Goal: Task Accomplishment & Management: Use online tool/utility

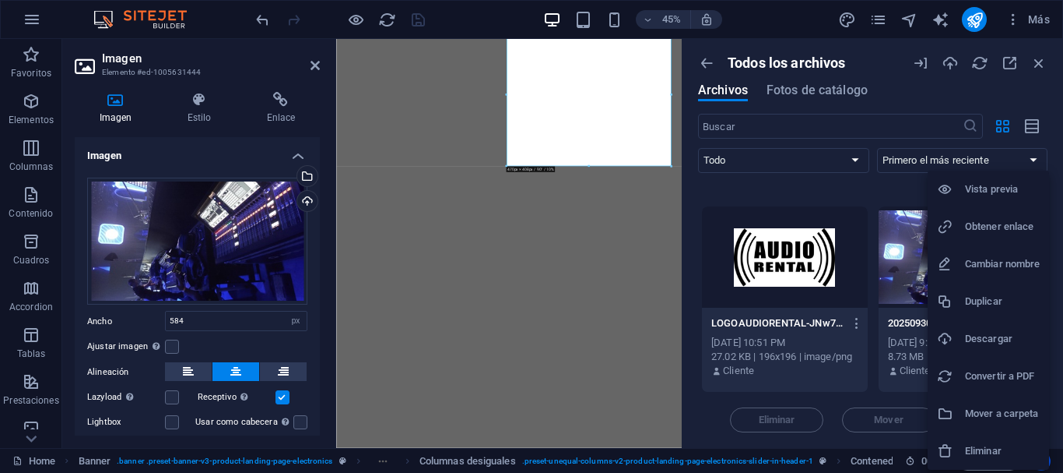
select select "px"
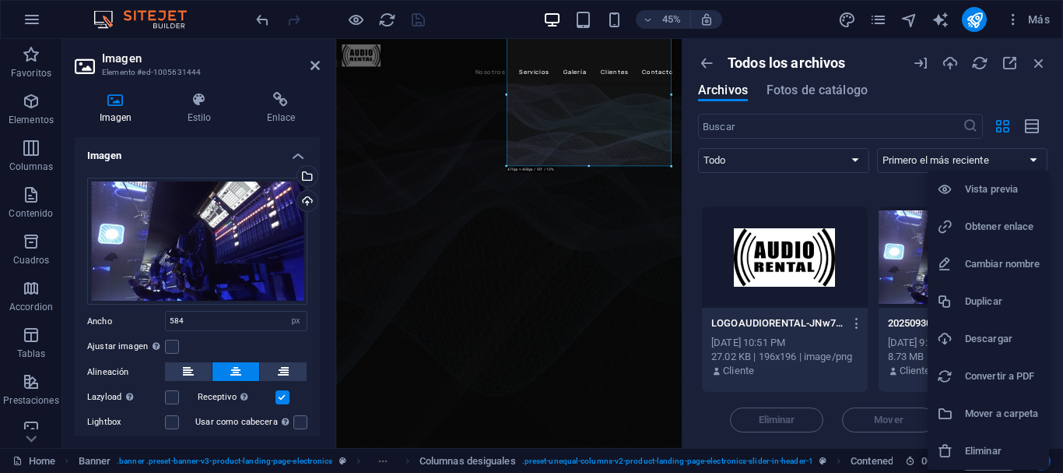
scroll to position [156, 0]
click at [882, 189] on div at bounding box center [531, 236] width 1063 height 473
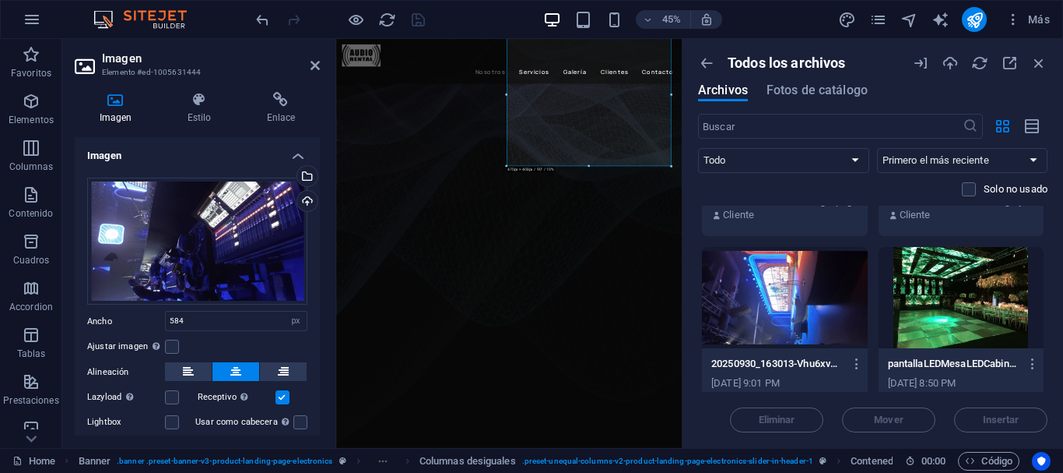
click at [964, 321] on div at bounding box center [962, 297] width 166 height 101
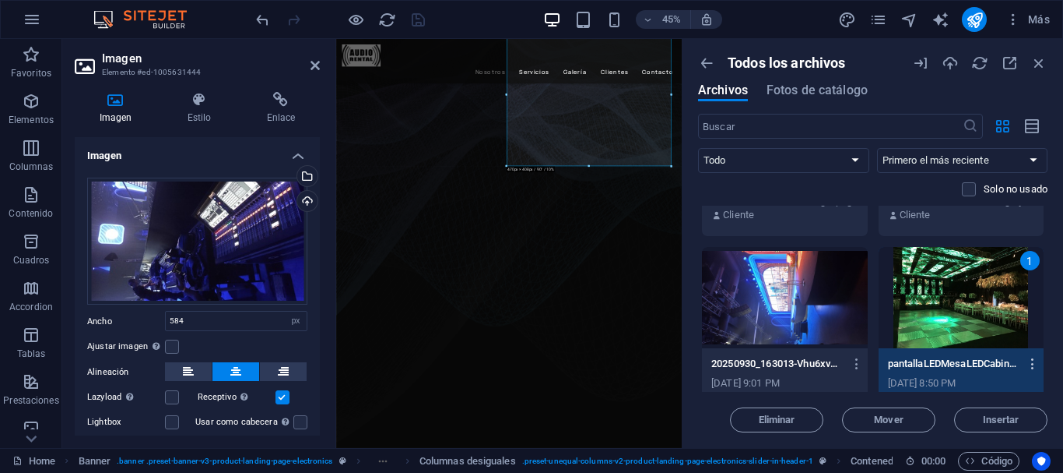
click at [1027, 367] on icon "button" at bounding box center [1033, 364] width 15 height 14
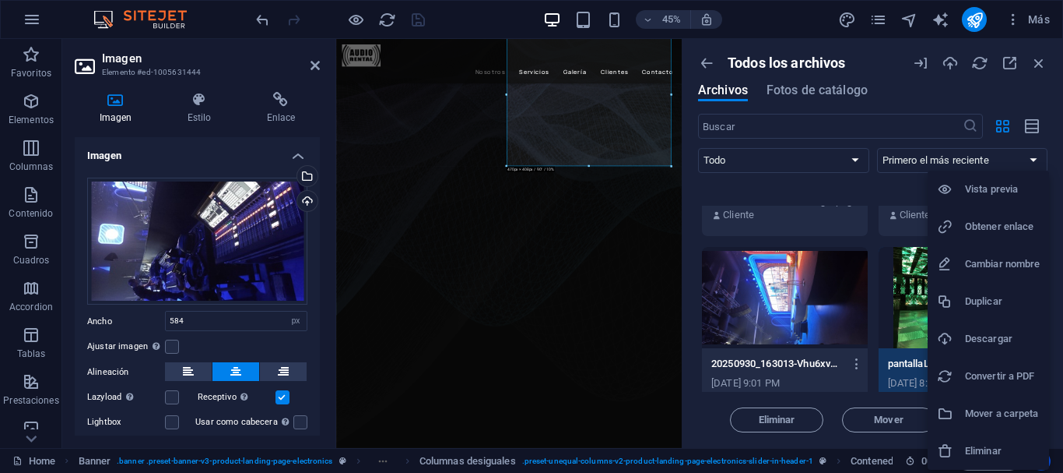
click at [911, 317] on div at bounding box center [531, 236] width 1063 height 473
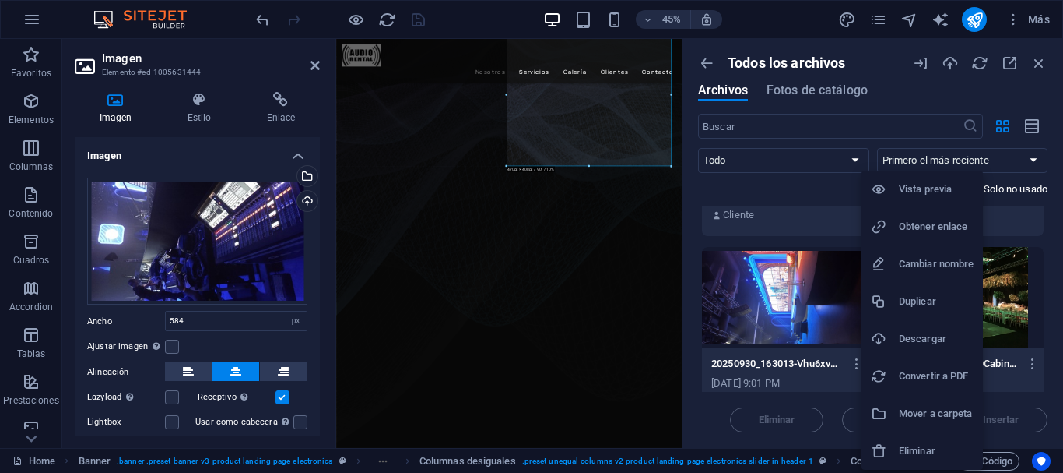
click at [1034, 322] on div at bounding box center [531, 236] width 1063 height 473
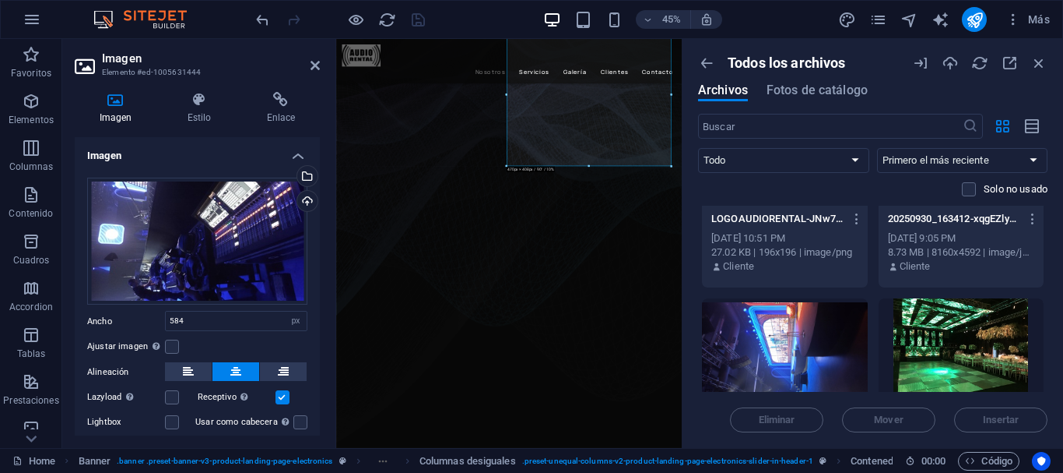
scroll to position [160, 0]
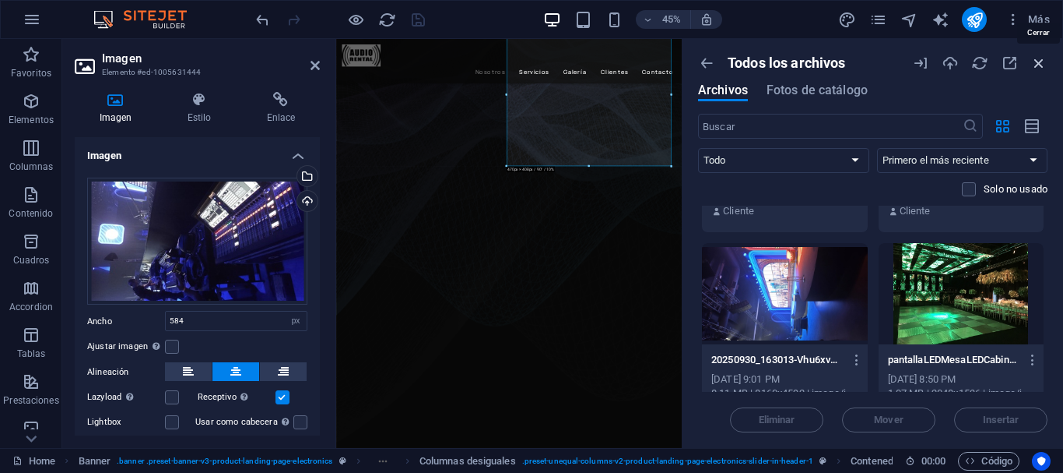
click at [1037, 60] on icon "button" at bounding box center [1039, 62] width 17 height 17
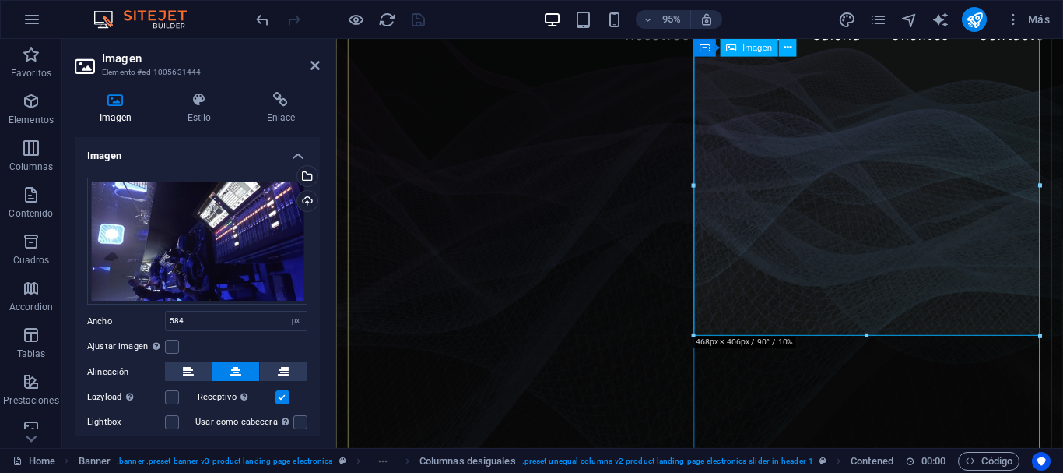
scroll to position [0, 0]
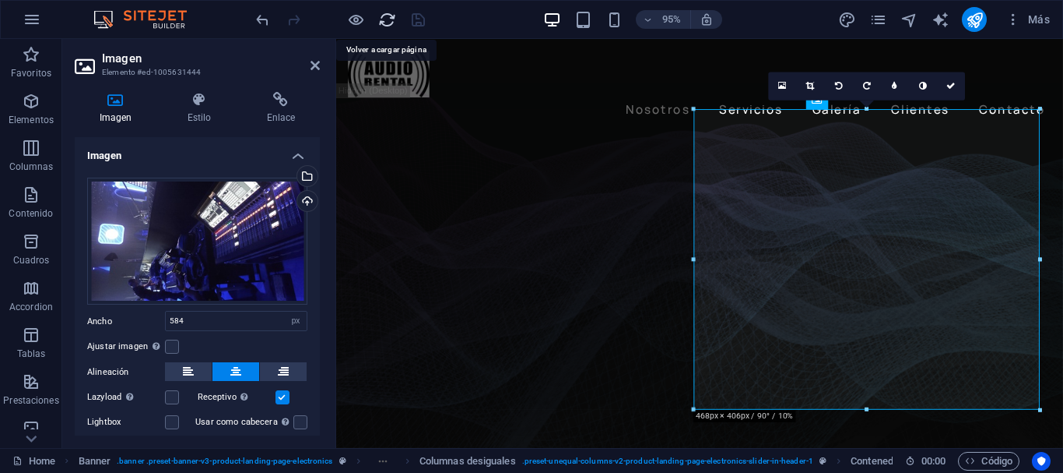
click at [391, 19] on icon "reload" at bounding box center [387, 20] width 18 height 18
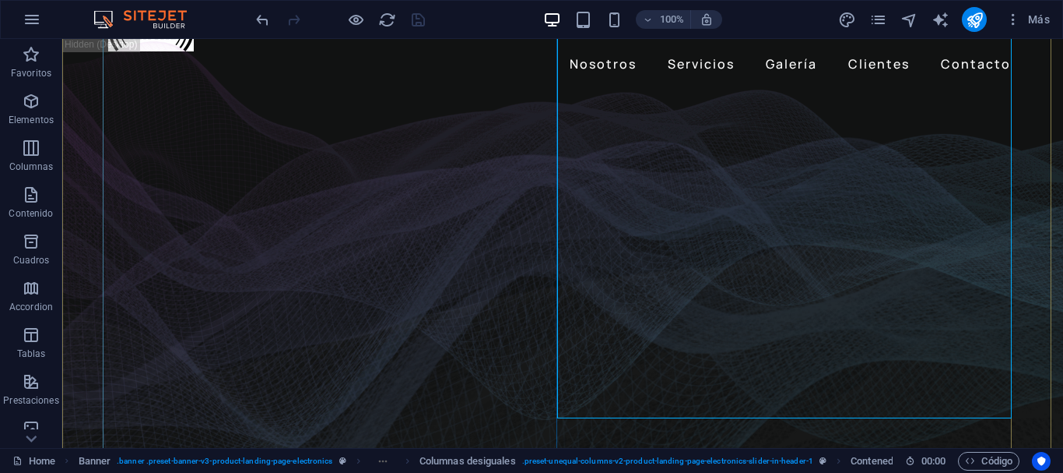
scroll to position [156, 0]
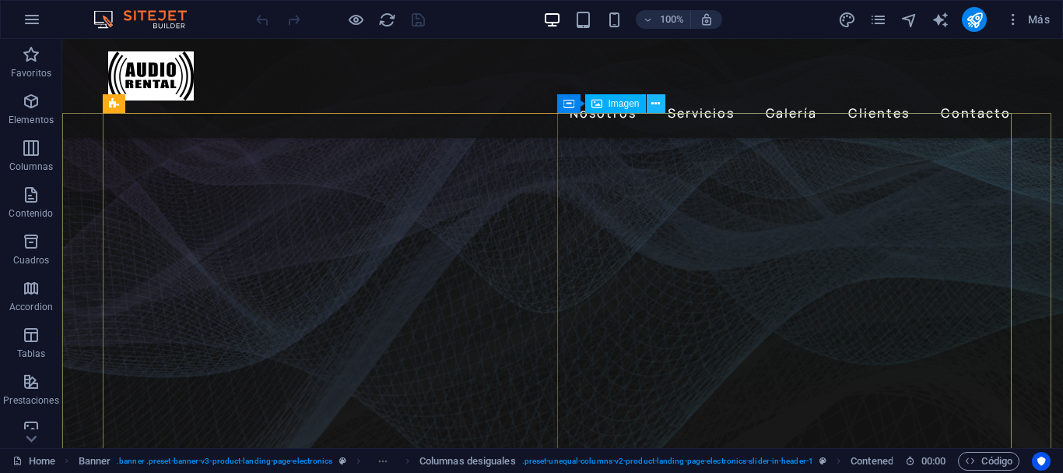
click at [656, 106] on icon at bounding box center [656, 104] width 9 height 16
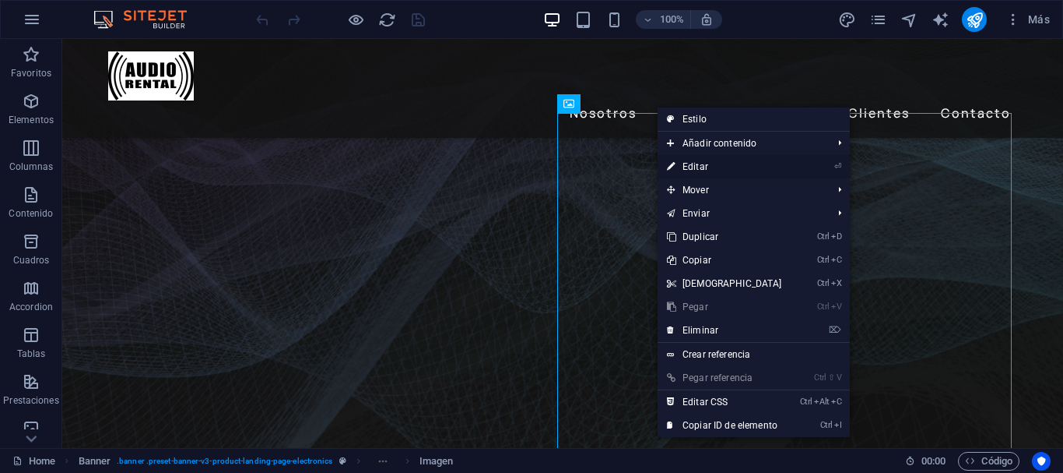
click at [711, 166] on link "⏎ Editar" at bounding box center [725, 166] width 134 height 23
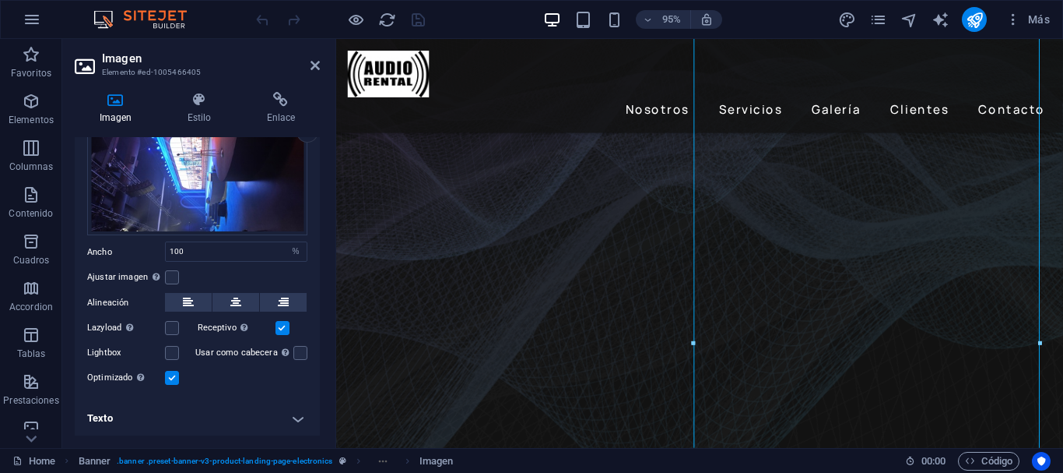
scroll to position [0, 0]
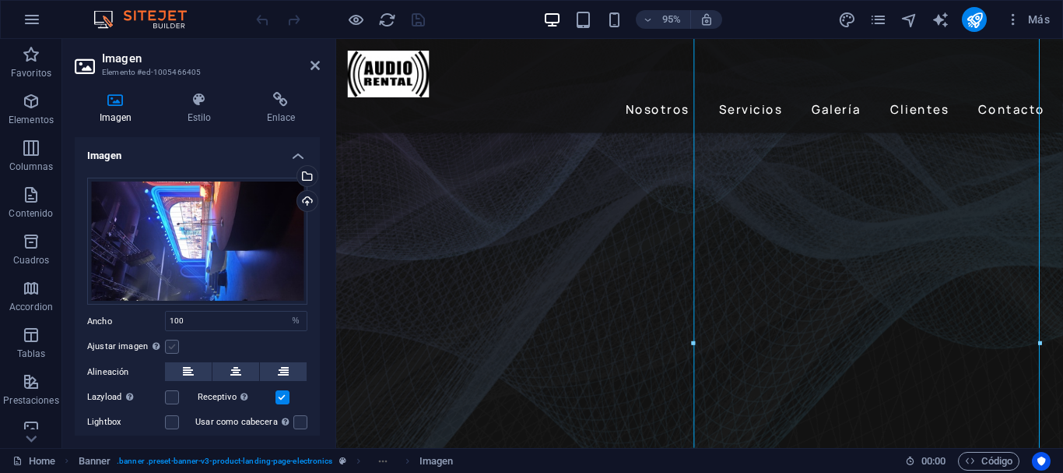
click at [175, 344] on label at bounding box center [172, 346] width 14 height 14
click at [0, 0] on input "Ajustar imagen Ajustar imagen automáticamente a un ancho y alto fijo" at bounding box center [0, 0] width 0 height 0
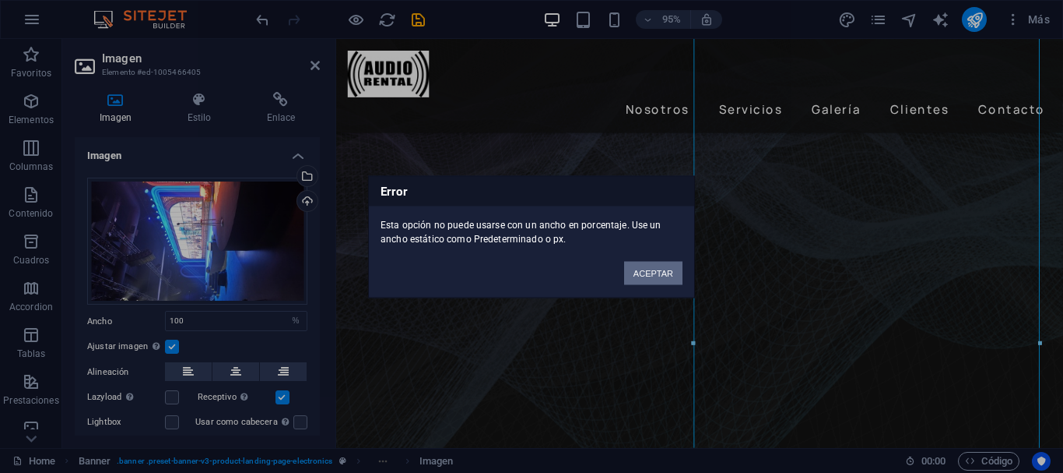
click at [655, 277] on button "ACEPTAR" at bounding box center [653, 272] width 58 height 23
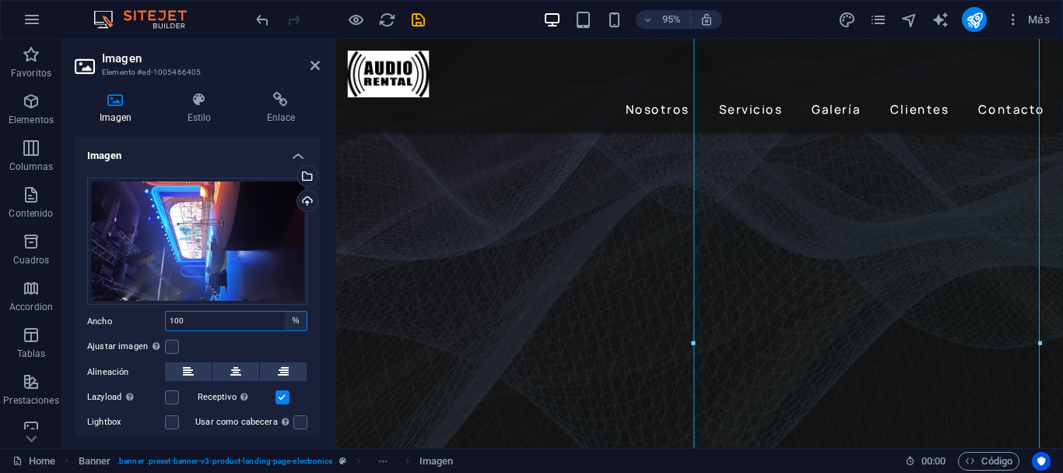
click at [295, 323] on select "Predeterminado automático px rem % em vh vw" at bounding box center [296, 320] width 22 height 19
select select "px"
click at [285, 311] on select "Predeterminado automático px rem % em vh vw" at bounding box center [296, 320] width 22 height 19
type input "468"
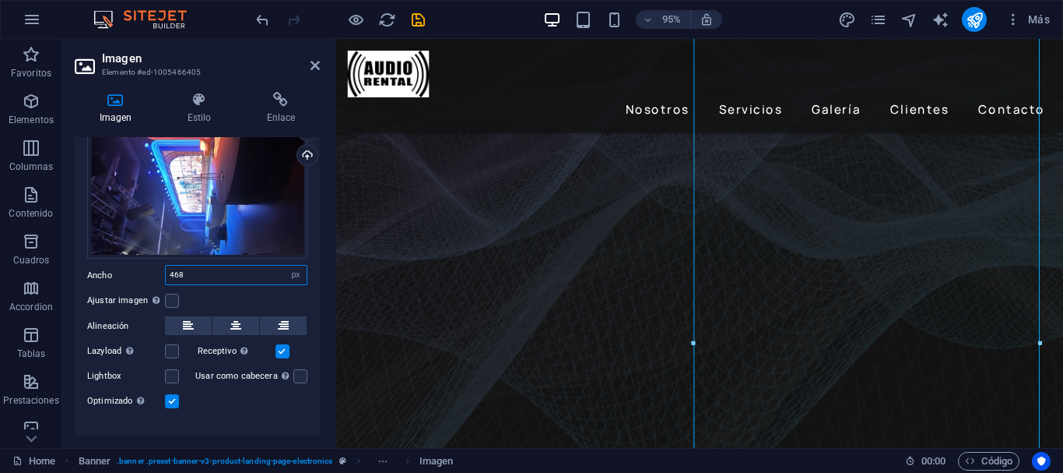
scroll to position [69, 0]
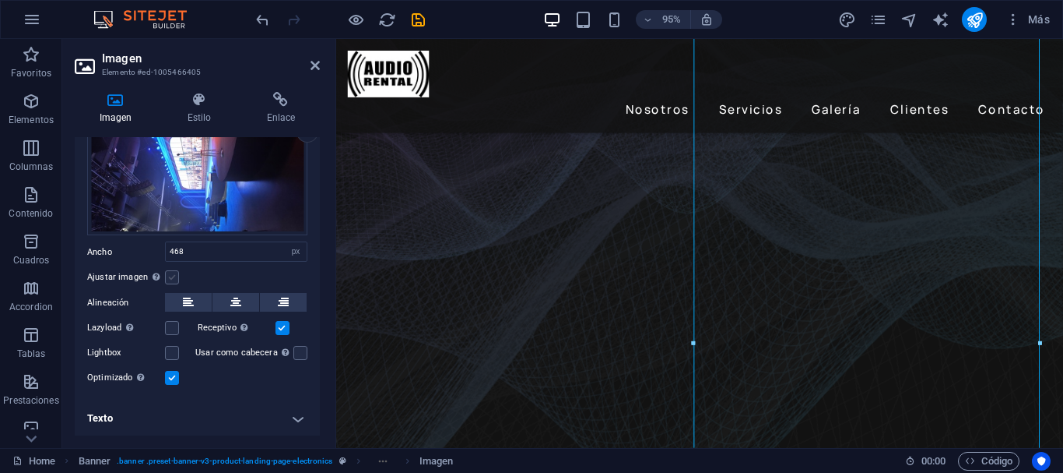
click at [168, 270] on label at bounding box center [172, 277] width 14 height 14
click at [0, 0] on input "Ajustar imagen Ajustar imagen automáticamente a un ancho y alto fijo" at bounding box center [0, 0] width 0 height 0
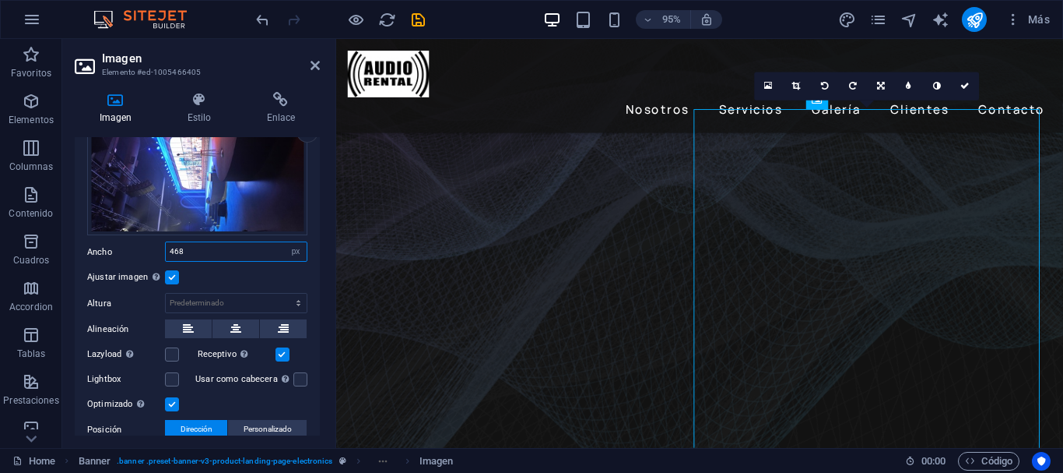
click at [218, 253] on input "468" at bounding box center [236, 251] width 141 height 19
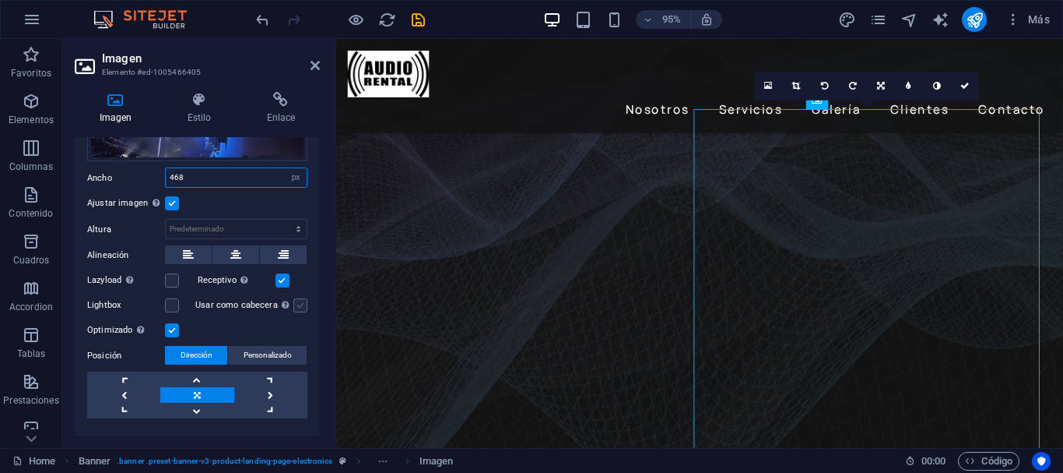
scroll to position [174, 0]
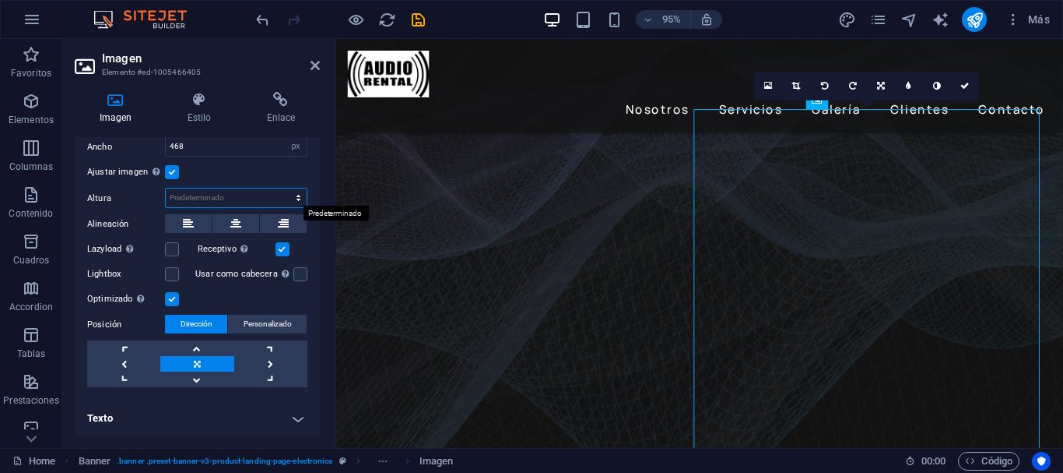
click at [295, 197] on select "Predeterminado automático px" at bounding box center [236, 197] width 141 height 19
click at [309, 180] on div "Arrastra archivos aquí, haz clic para escoger archivos o selecciona archivos de…" at bounding box center [197, 195] width 245 height 409
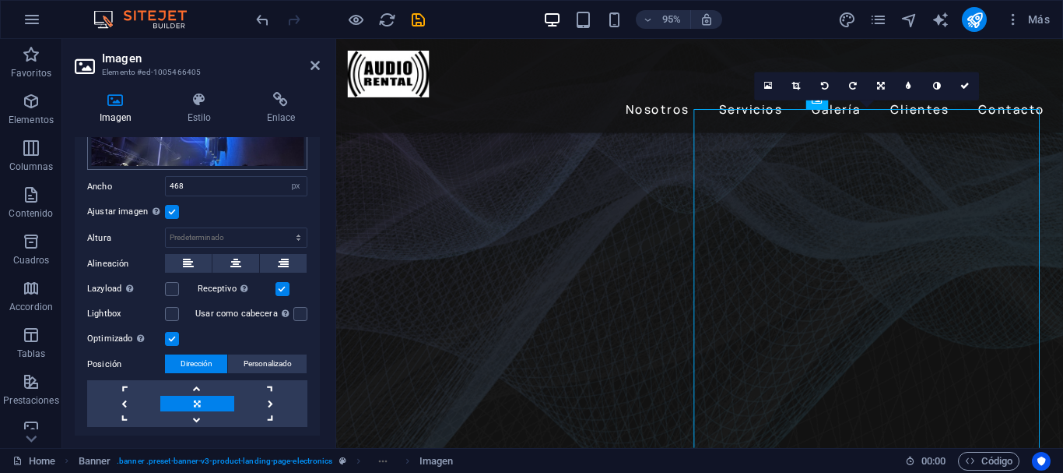
scroll to position [156, 0]
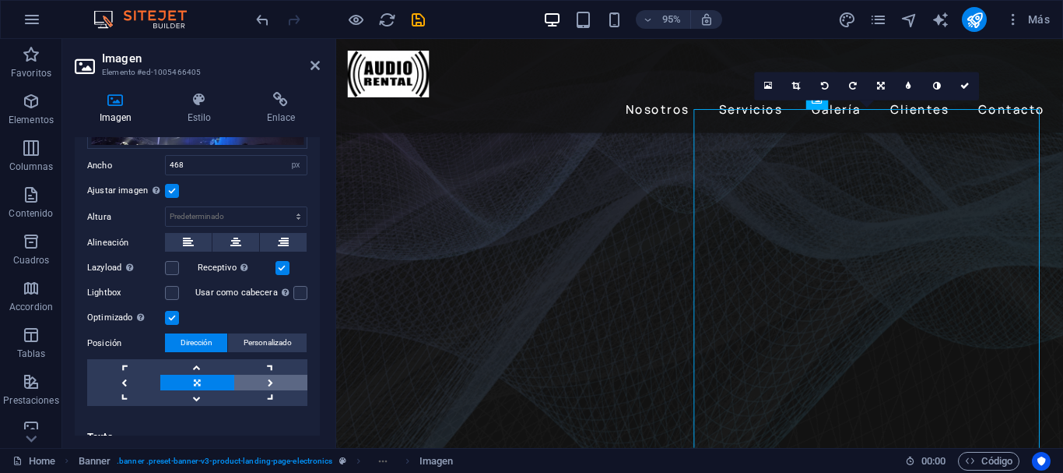
click at [266, 381] on link at bounding box center [270, 382] width 73 height 16
click at [191, 381] on link at bounding box center [196, 382] width 73 height 16
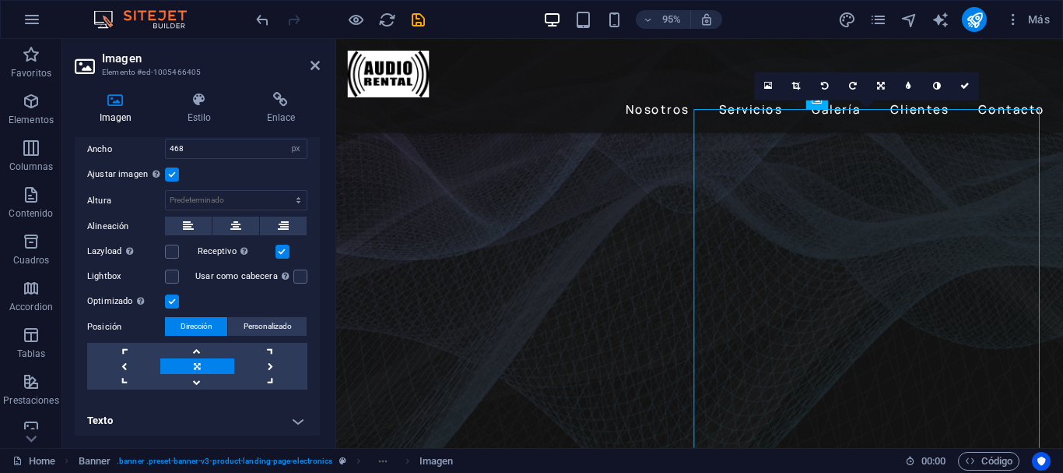
scroll to position [174, 0]
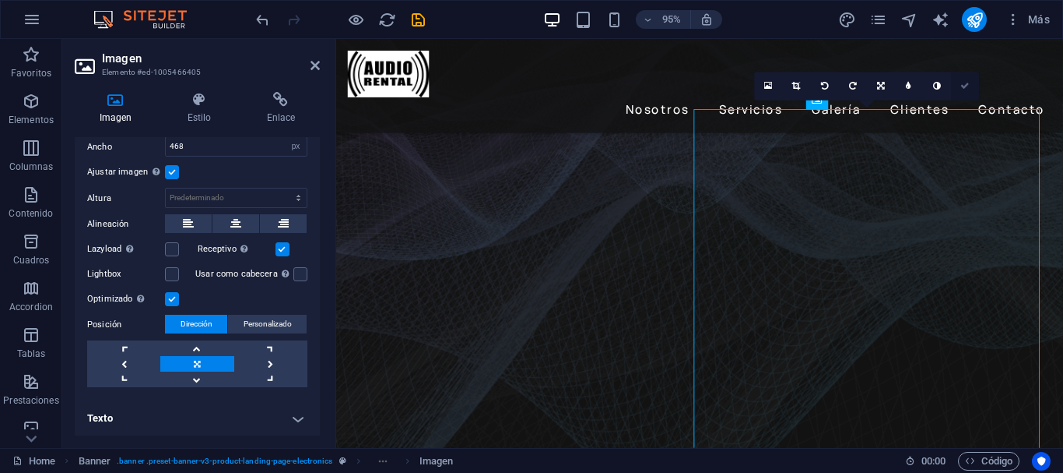
click at [972, 87] on link at bounding box center [965, 86] width 28 height 28
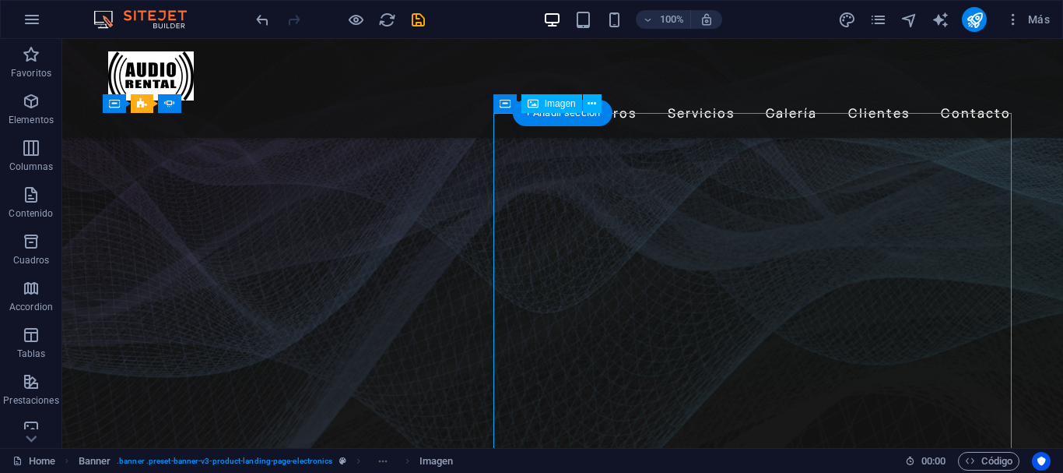
select select "%"
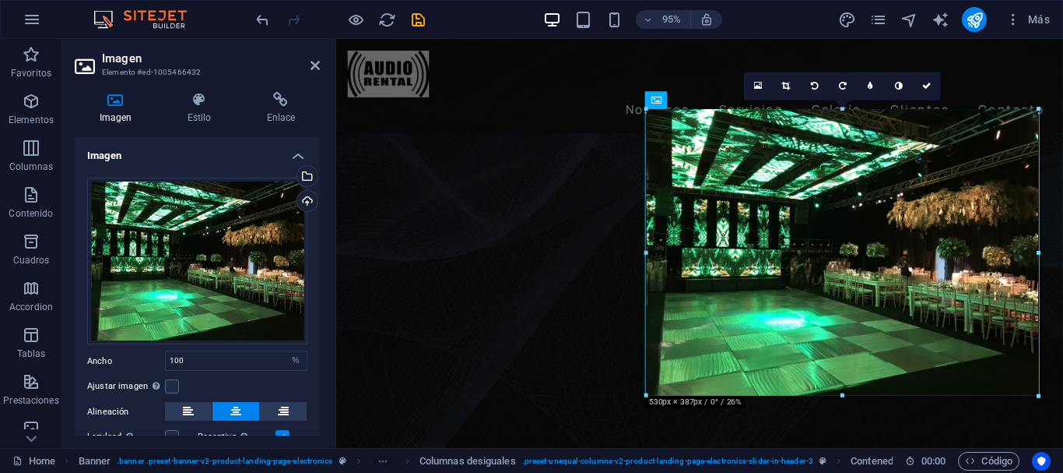
drag, startPoint x: 645, startPoint y: 257, endPoint x: 648, endPoint y: 293, distance: 35.9
type input "529"
select select "px"
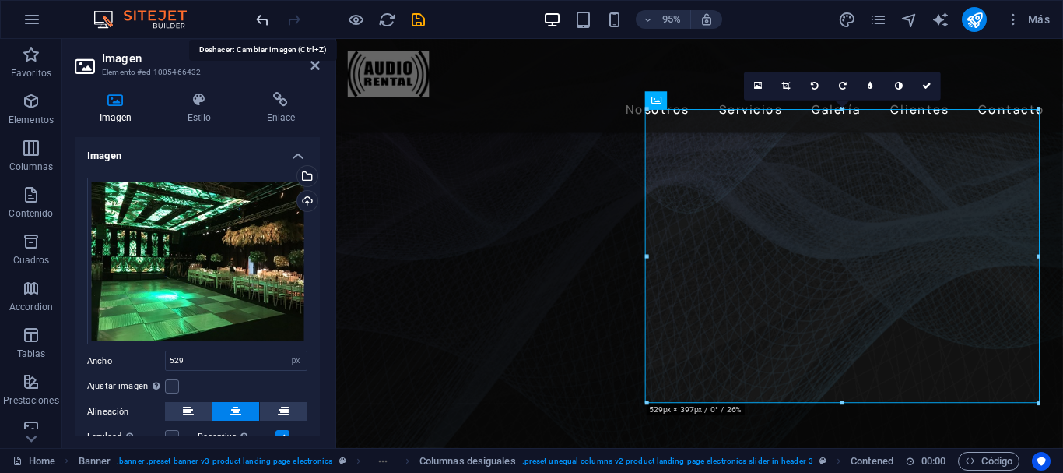
click at [261, 24] on icon "undo" at bounding box center [263, 20] width 18 height 18
type input "100"
select select "%"
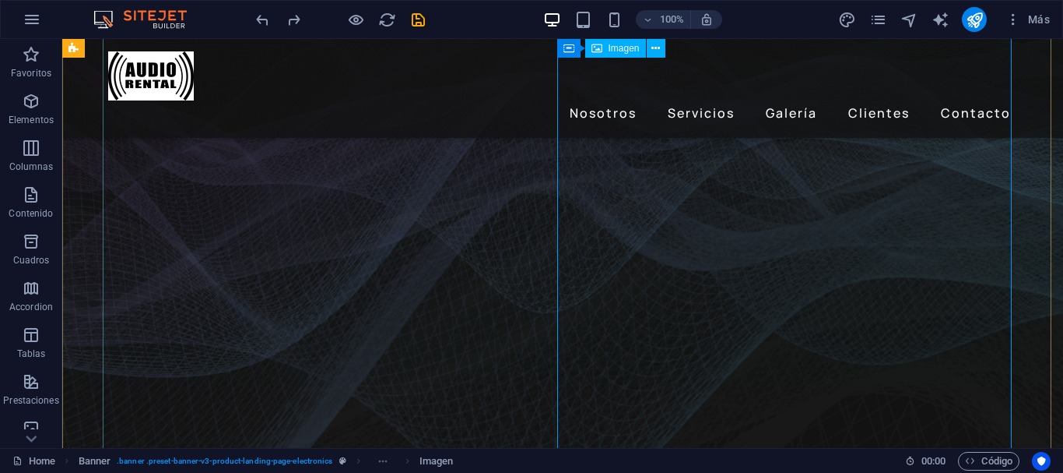
select select "px"
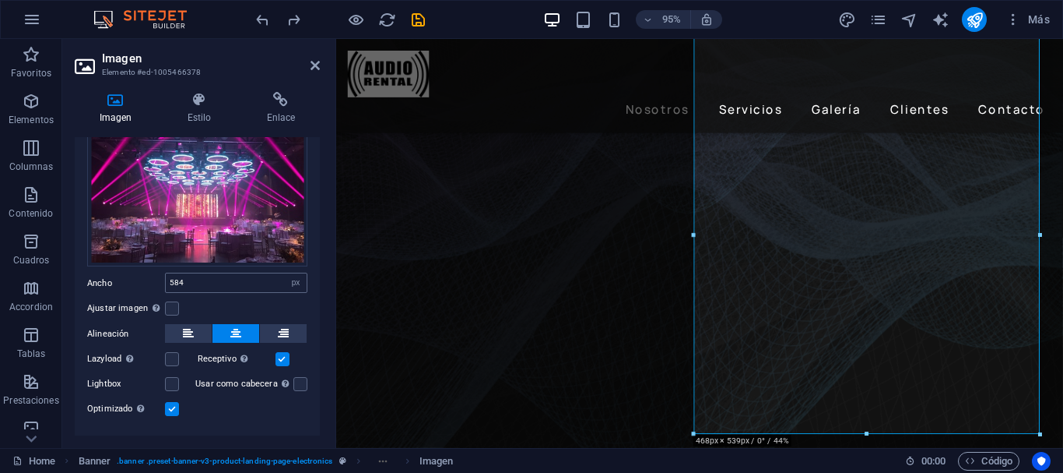
scroll to position [108, 0]
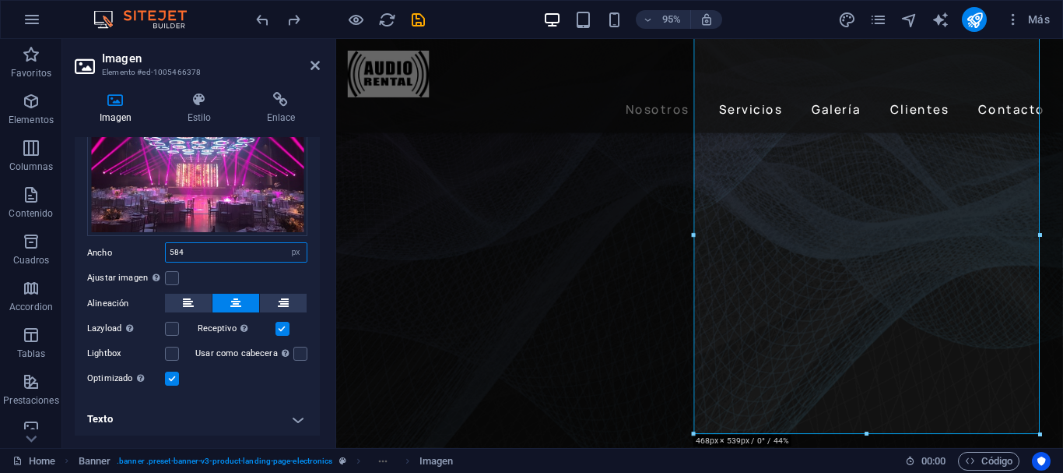
click at [206, 253] on input "584" at bounding box center [236, 252] width 141 height 19
drag, startPoint x: 194, startPoint y: 251, endPoint x: 139, endPoint y: 253, distance: 55.3
click at [139, 253] on div "Ancho 584 Predeterminado automático px rem % em vh vw" at bounding box center [197, 252] width 220 height 20
type input "485"
click at [174, 277] on label at bounding box center [172, 278] width 14 height 14
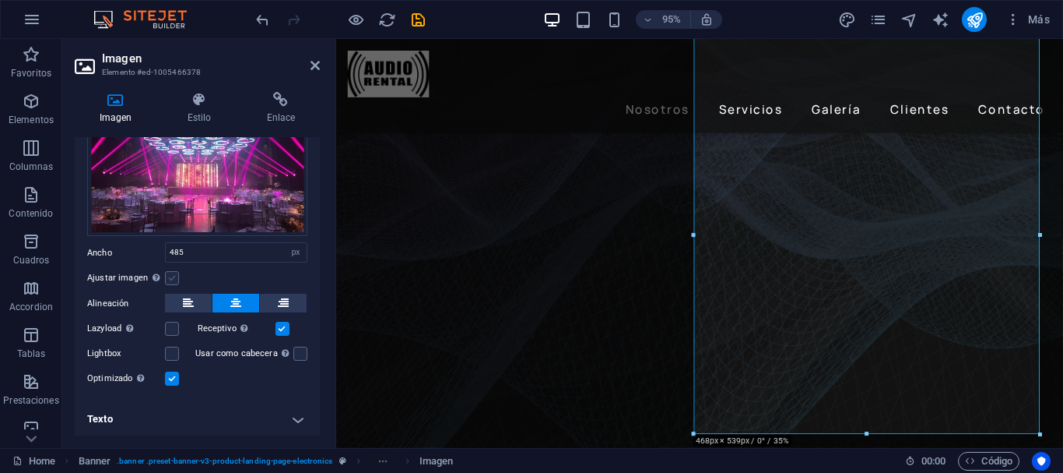
click at [0, 0] on input "Ajustar imagen Ajustar imagen automáticamente a un ancho y alto fijo" at bounding box center [0, 0] width 0 height 0
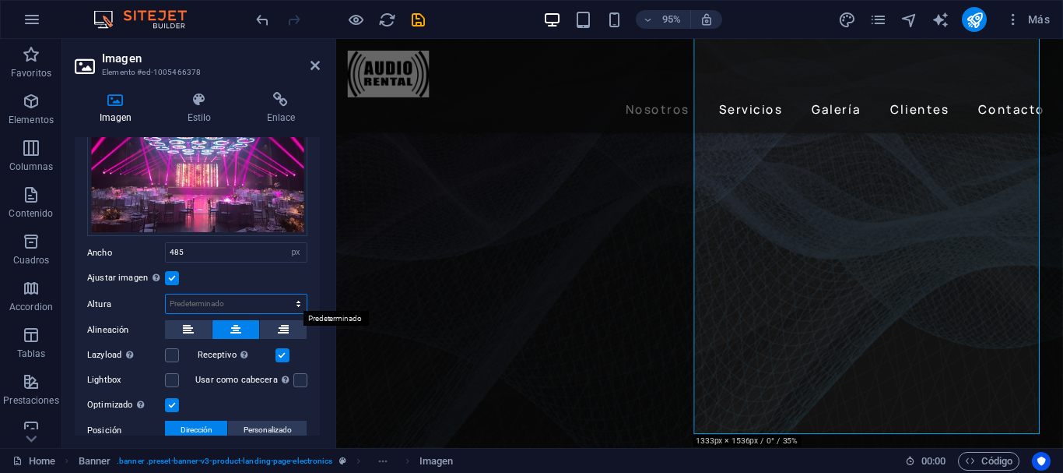
click at [264, 300] on select "Predeterminado automático px" at bounding box center [236, 303] width 141 height 19
select select "px"
click at [282, 294] on select "Predeterminado automático px" at bounding box center [236, 303] width 141 height 19
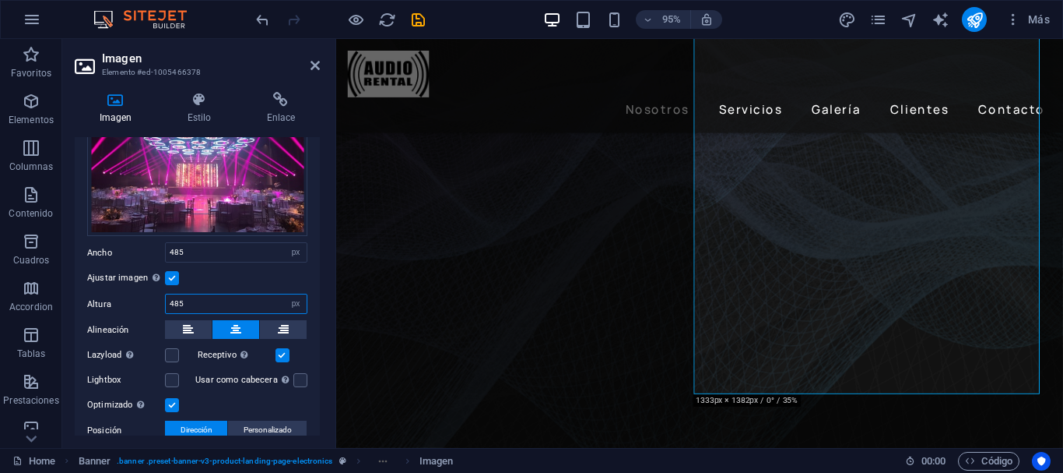
click at [256, 301] on input "485" at bounding box center [236, 303] width 141 height 19
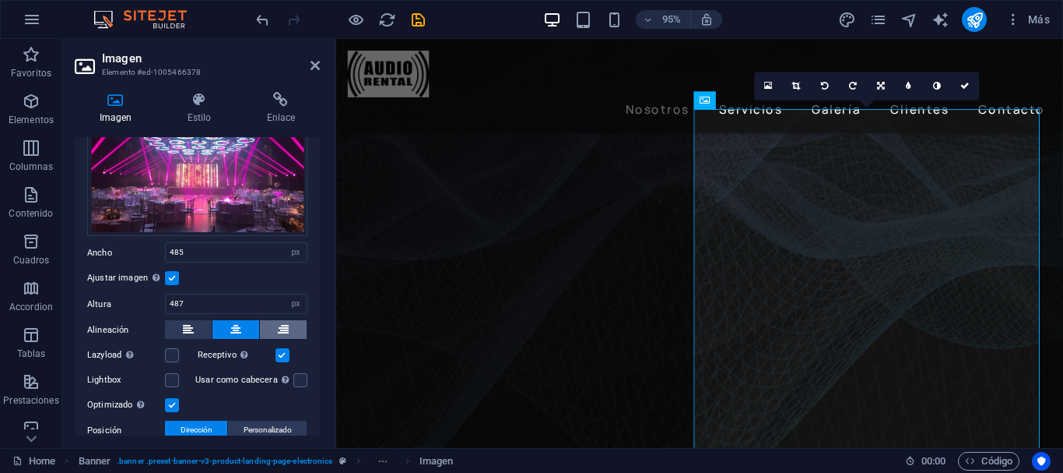
scroll to position [186, 0]
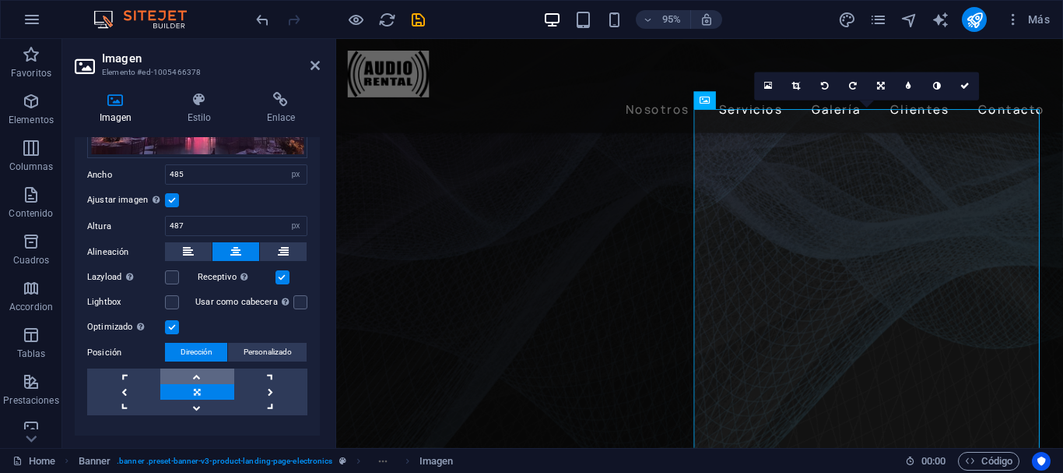
click at [197, 370] on link at bounding box center [196, 376] width 73 height 16
click at [196, 406] on link at bounding box center [196, 407] width 73 height 16
click at [182, 385] on link at bounding box center [196, 392] width 73 height 16
click at [221, 225] on input "487" at bounding box center [236, 225] width 141 height 19
type input "485"
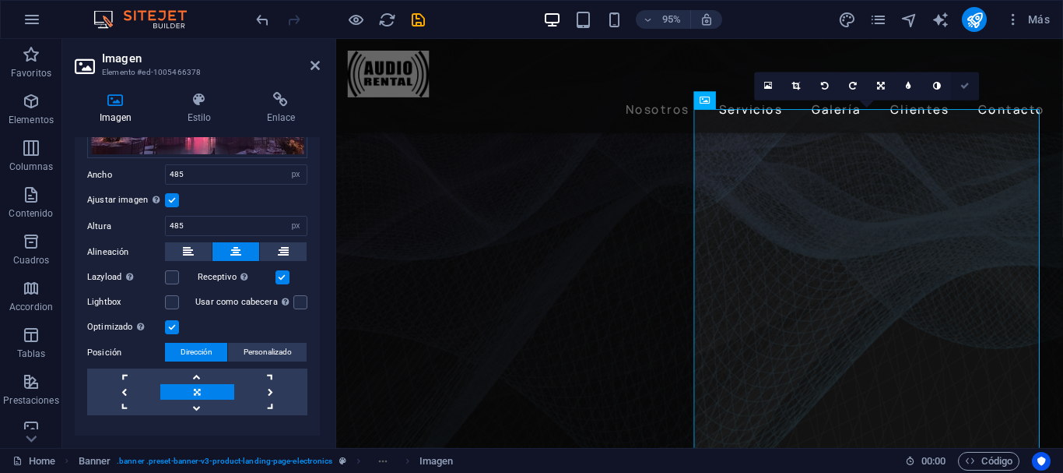
click at [964, 83] on icon at bounding box center [965, 86] width 9 height 9
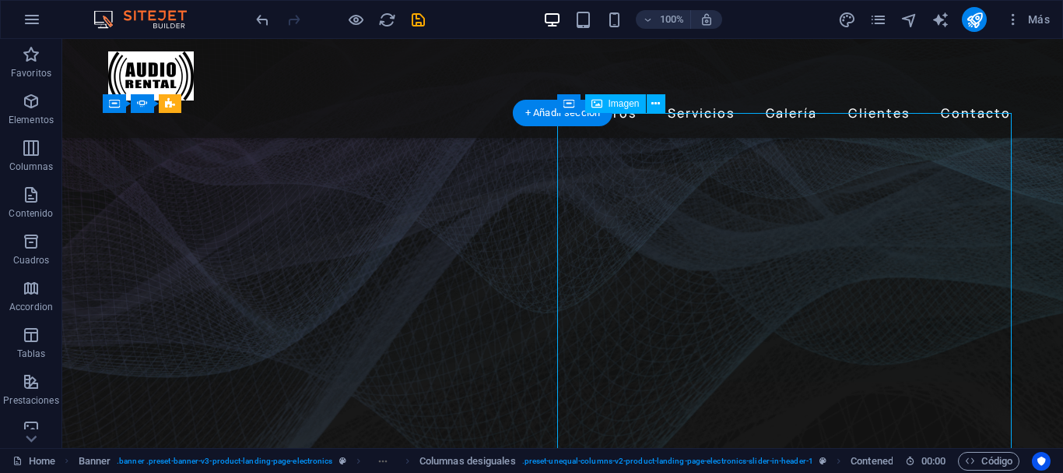
select select "px"
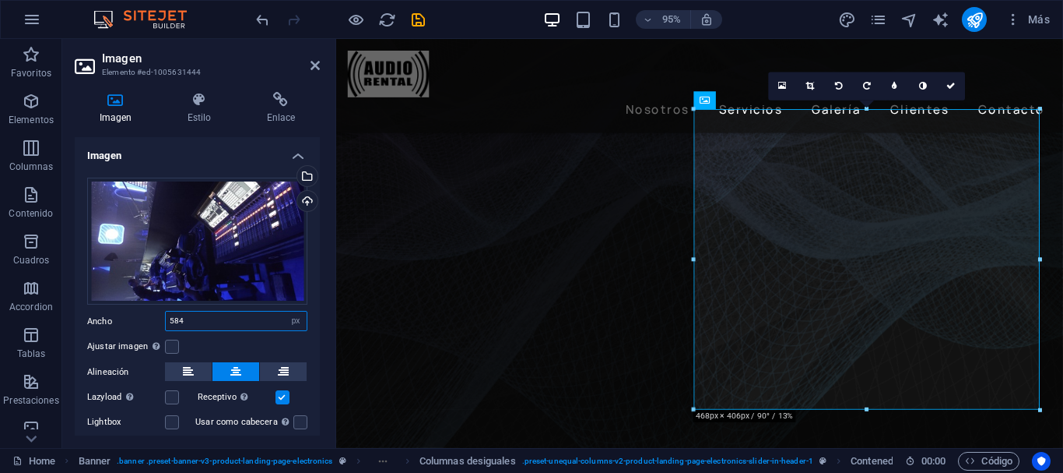
click at [196, 319] on input "584" at bounding box center [236, 320] width 141 height 19
drag, startPoint x: 186, startPoint y: 321, endPoint x: 130, endPoint y: 318, distance: 56.1
click at [130, 318] on div "Ancho 584 Predeterminado automático px rem % em vh vw" at bounding box center [197, 321] width 220 height 20
type input "485"
click at [169, 349] on label at bounding box center [172, 346] width 14 height 14
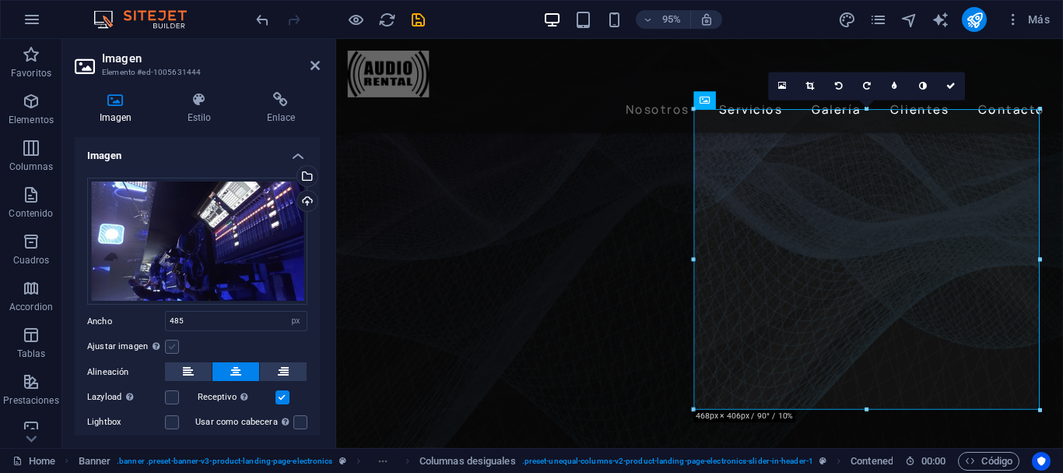
click at [0, 0] on input "Ajustar imagen Ajustar imagen automáticamente a un ancho y alto fijo" at bounding box center [0, 0] width 0 height 0
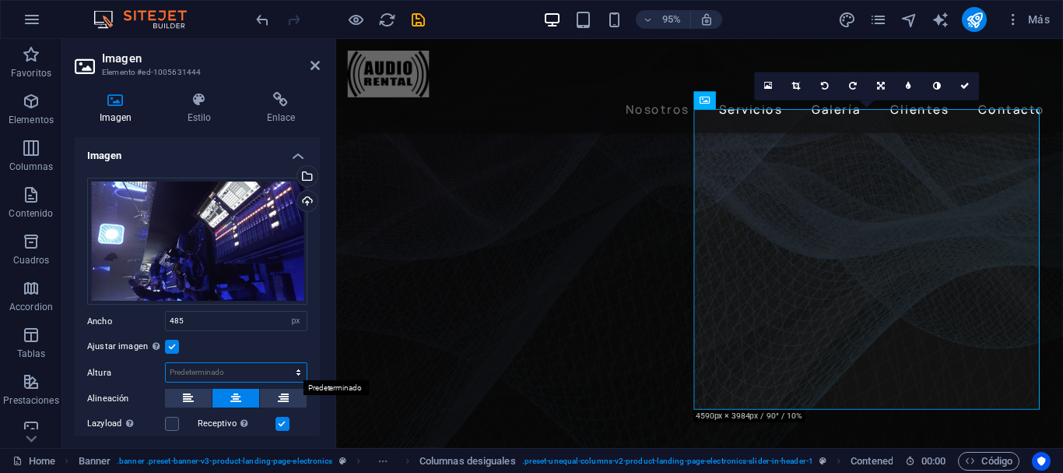
click at [201, 366] on select "Predeterminado automático px" at bounding box center [236, 372] width 141 height 19
select select "px"
click at [282, 363] on select "Predeterminado automático px" at bounding box center [236, 372] width 141 height 19
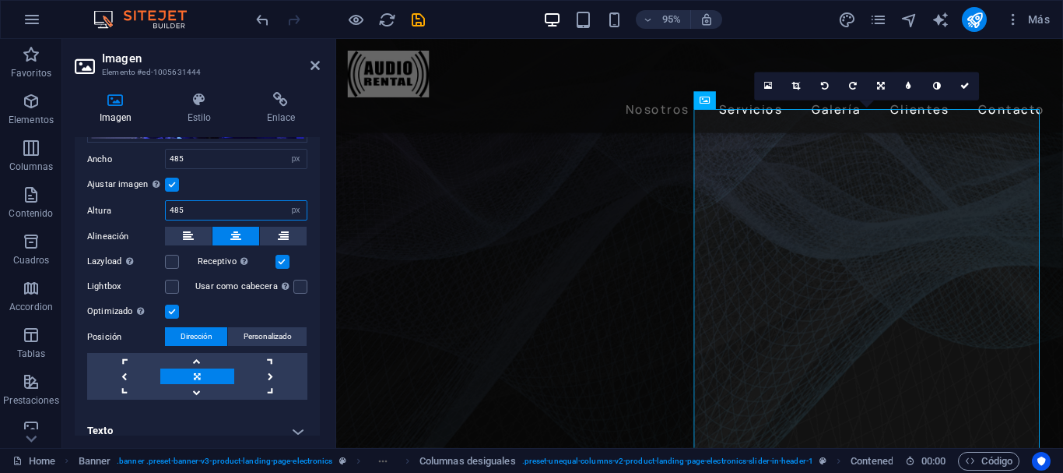
scroll to position [174, 0]
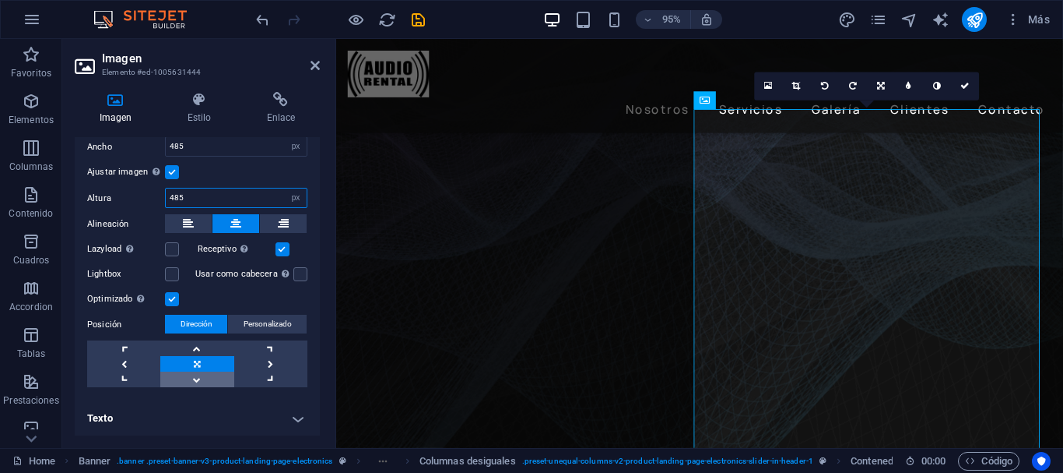
type input "485"
click at [192, 373] on link at bounding box center [196, 379] width 73 height 16
click at [202, 341] on link at bounding box center [196, 348] width 73 height 16
click at [116, 360] on link at bounding box center [123, 364] width 73 height 16
click at [270, 360] on link at bounding box center [270, 364] width 73 height 16
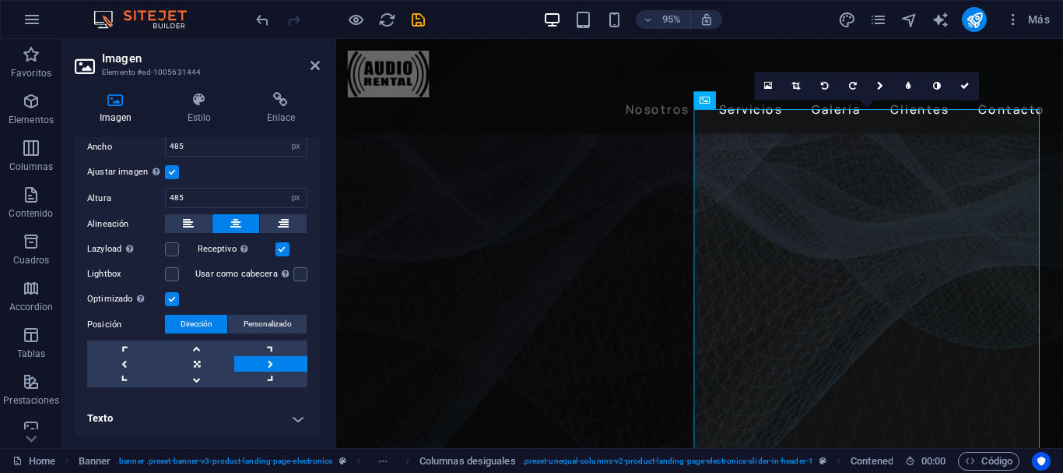
click at [270, 360] on link at bounding box center [270, 364] width 73 height 16
click at [269, 360] on link at bounding box center [270, 364] width 73 height 16
click at [204, 367] on link at bounding box center [196, 364] width 73 height 16
click at [117, 363] on link at bounding box center [123, 364] width 73 height 16
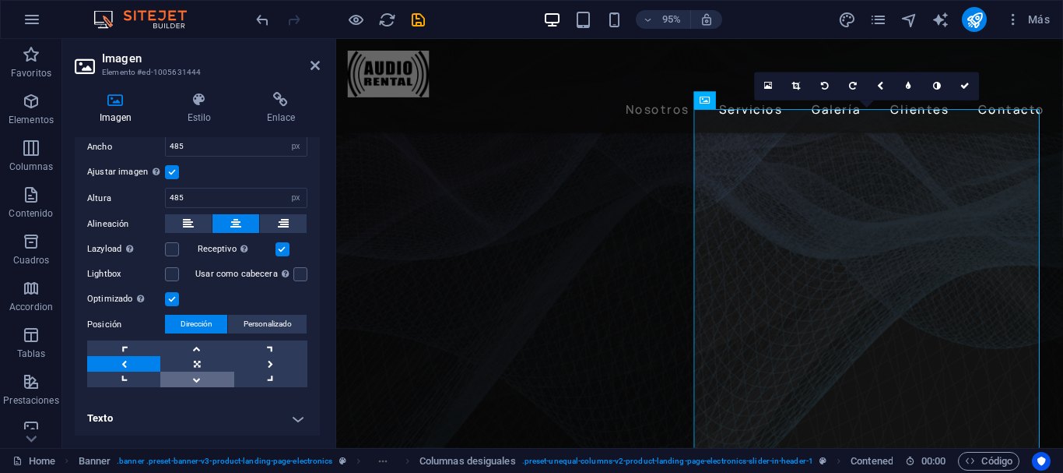
click at [212, 378] on link at bounding box center [196, 379] width 73 height 16
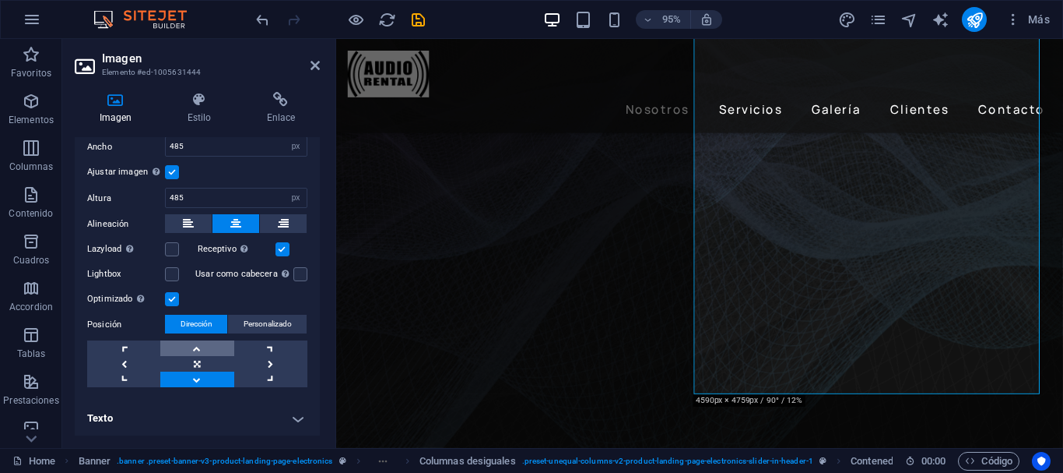
click at [194, 343] on link at bounding box center [196, 348] width 73 height 16
click at [196, 374] on link at bounding box center [196, 379] width 73 height 16
click at [199, 360] on link at bounding box center [196, 364] width 73 height 16
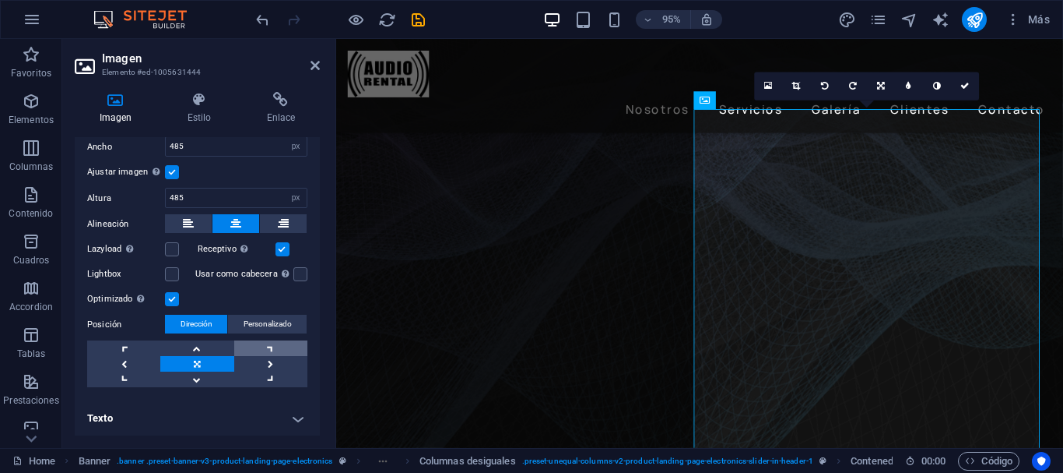
click at [275, 348] on link at bounding box center [270, 348] width 73 height 16
click at [201, 347] on link at bounding box center [196, 348] width 73 height 16
click at [802, 93] on link at bounding box center [797, 86] width 28 height 28
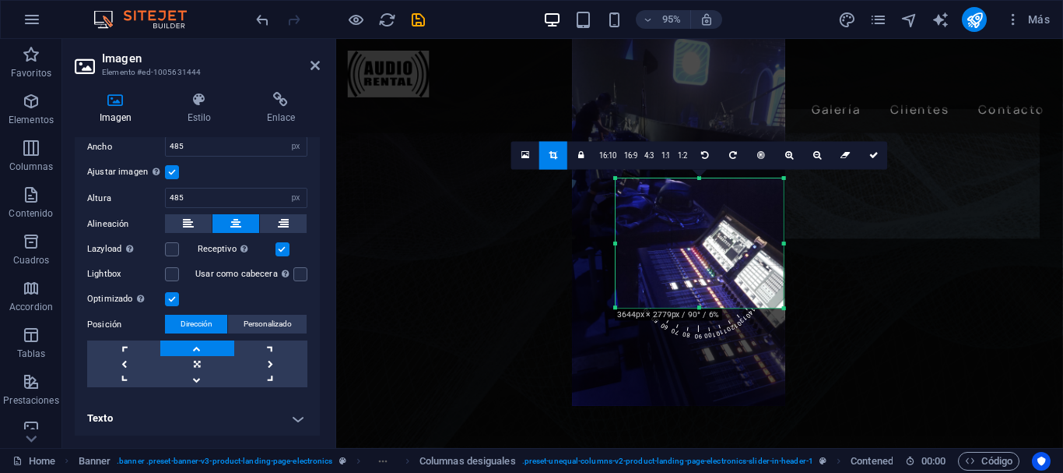
drag, startPoint x: 597, startPoint y: 151, endPoint x: 642, endPoint y: 209, distance: 73.2
click at [642, 209] on div "180 170 160 150 140 130 120 110 100 90 80 70 60 50 40 30 20 10 0 -10 -20 -30 -4…" at bounding box center [700, 242] width 168 height 129
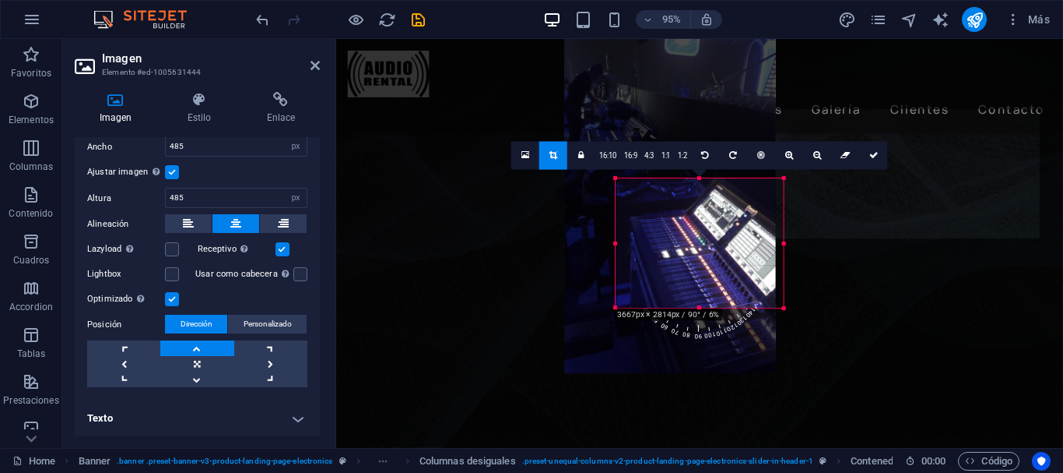
drag, startPoint x: 740, startPoint y: 236, endPoint x: 725, endPoint y: 200, distance: 39.0
click at [725, 200] on div at bounding box center [670, 185] width 210 height 374
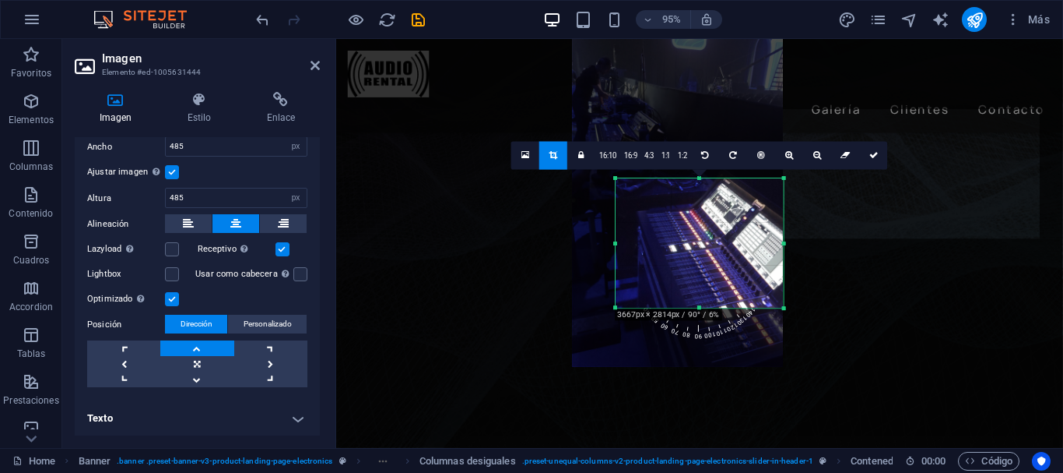
drag, startPoint x: 738, startPoint y: 220, endPoint x: 733, endPoint y: 209, distance: 12.6
click at [733, 209] on div at bounding box center [678, 179] width 210 height 374
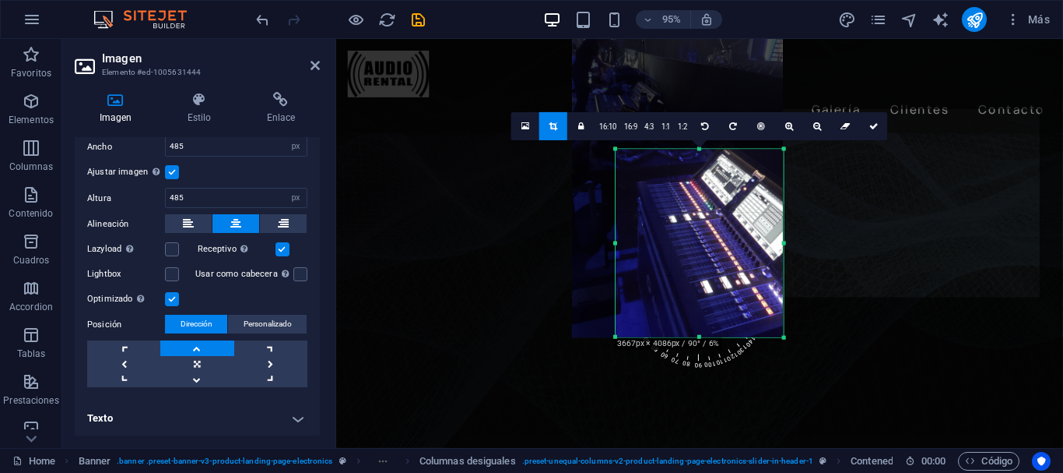
drag, startPoint x: 702, startPoint y: 309, endPoint x: 700, endPoint y: 371, distance: 62.3
click at [701, 337] on div "180 170 160 150 140 130 120 110 100 90 80 70 60 50 40 30 20 10 0 -10 -20 -30 -4…" at bounding box center [700, 243] width 168 height 188
click at [867, 125] on link at bounding box center [874, 126] width 28 height 28
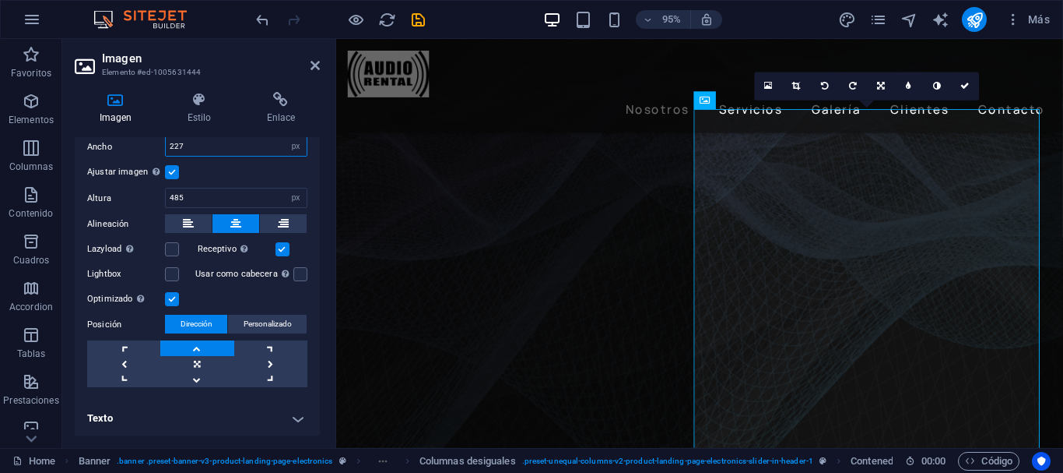
scroll to position [90, 0]
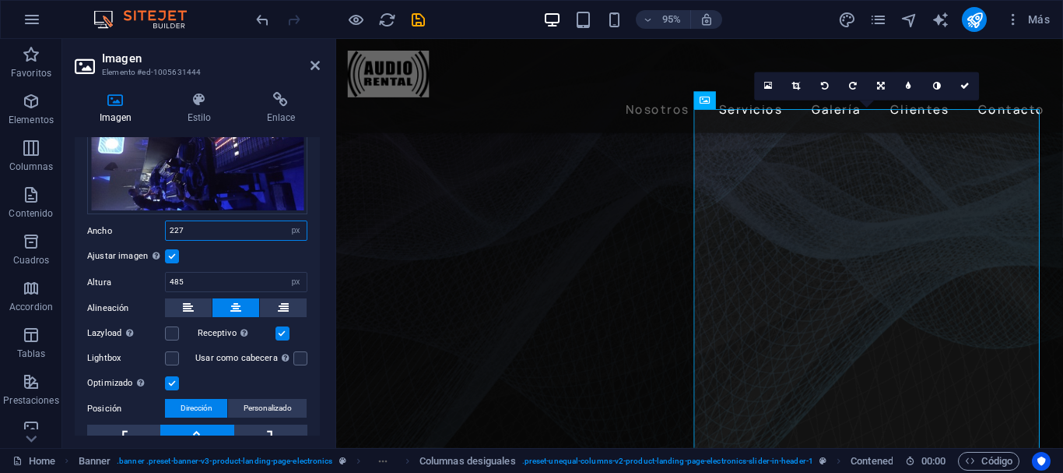
drag, startPoint x: 197, startPoint y: 148, endPoint x: 122, endPoint y: 142, distance: 75.0
click at [122, 142] on div "Arrastra archivos aquí, haz clic para escoger archivos o selecciona archivos de…" at bounding box center [197, 279] width 245 height 409
type input "485"
click at [962, 86] on icon at bounding box center [965, 86] width 9 height 9
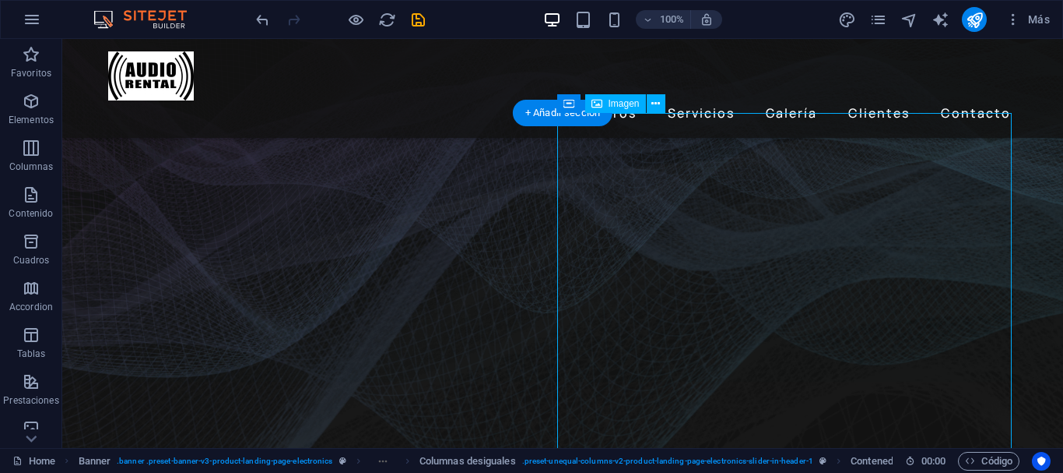
select select "px"
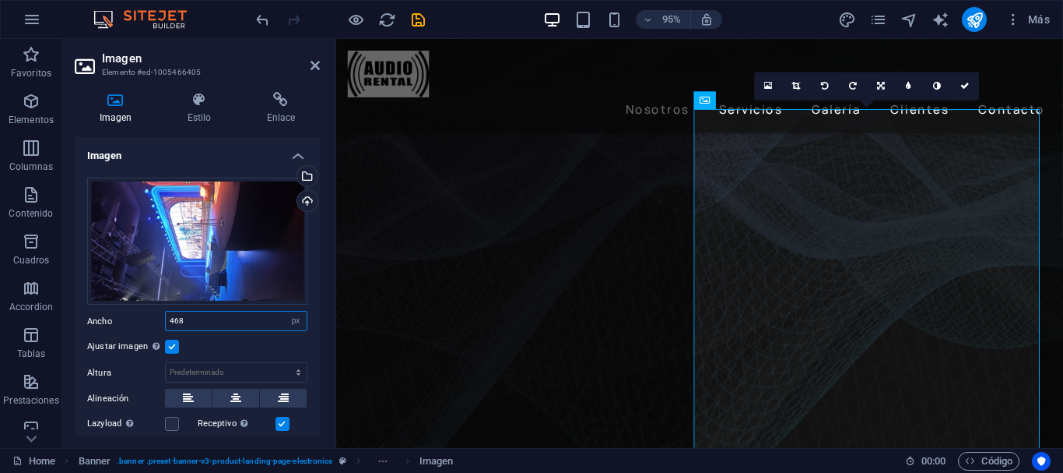
click at [208, 314] on input "468" at bounding box center [236, 320] width 141 height 19
drag, startPoint x: 200, startPoint y: 321, endPoint x: 157, endPoint y: 318, distance: 42.9
click at [159, 318] on div "Ancho 468 Predeterminado automático px rem % em vh vw" at bounding box center [197, 321] width 220 height 20
type input "485"
click at [297, 374] on select "Predeterminado automático px" at bounding box center [236, 372] width 141 height 19
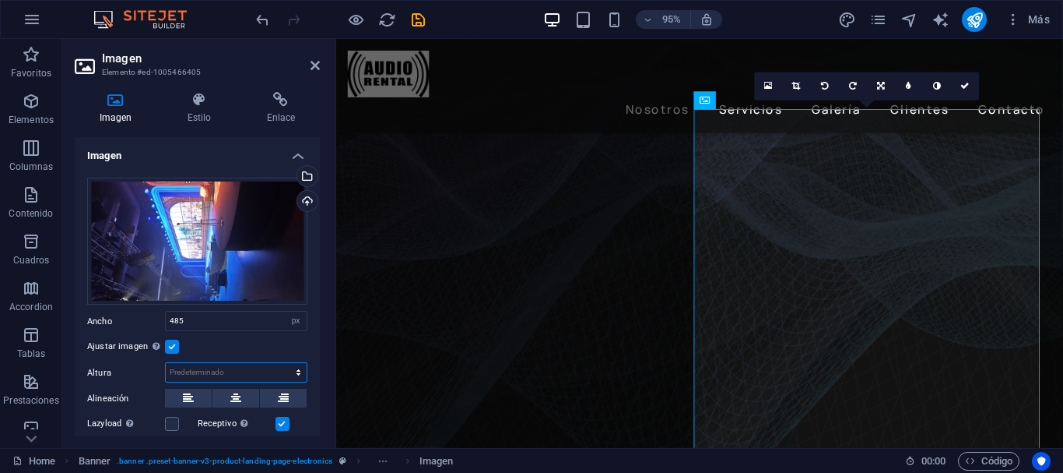
select select "px"
click at [282, 363] on select "Predeterminado automático px" at bounding box center [236, 372] width 141 height 19
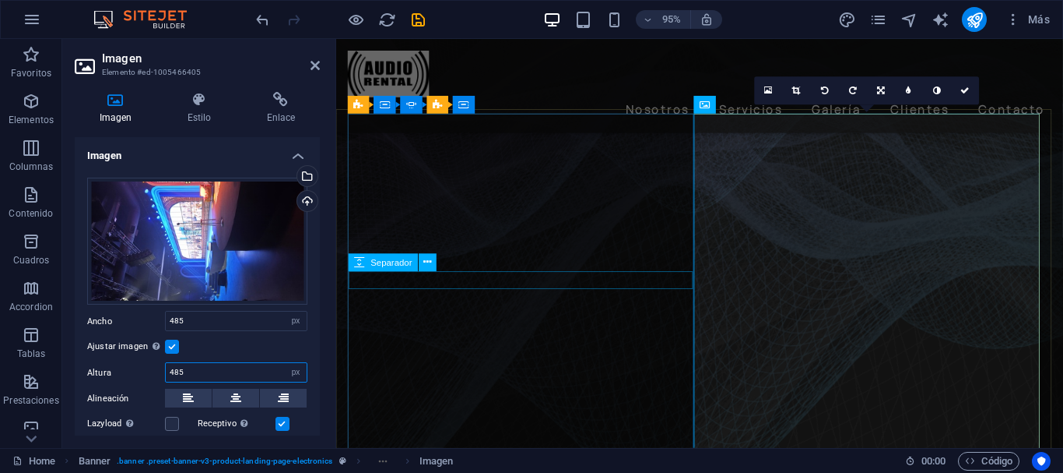
type input "485"
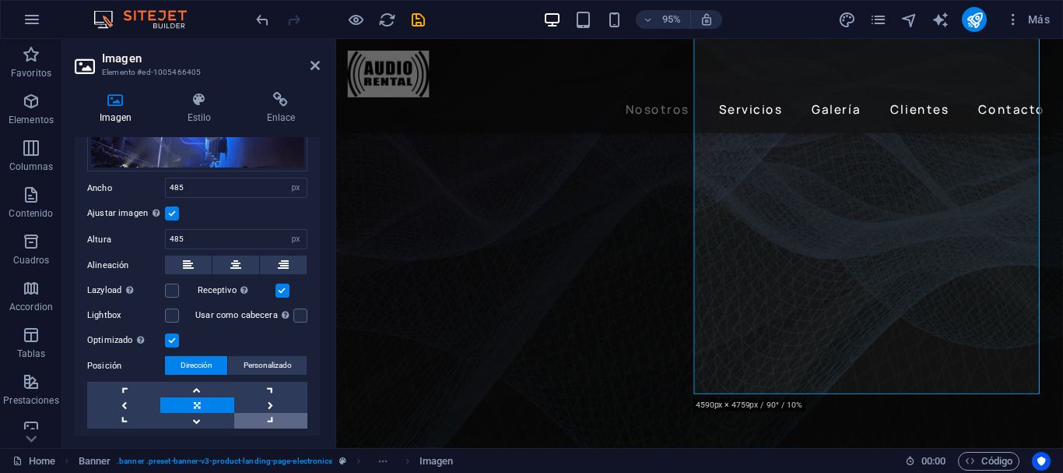
scroll to position [156, 0]
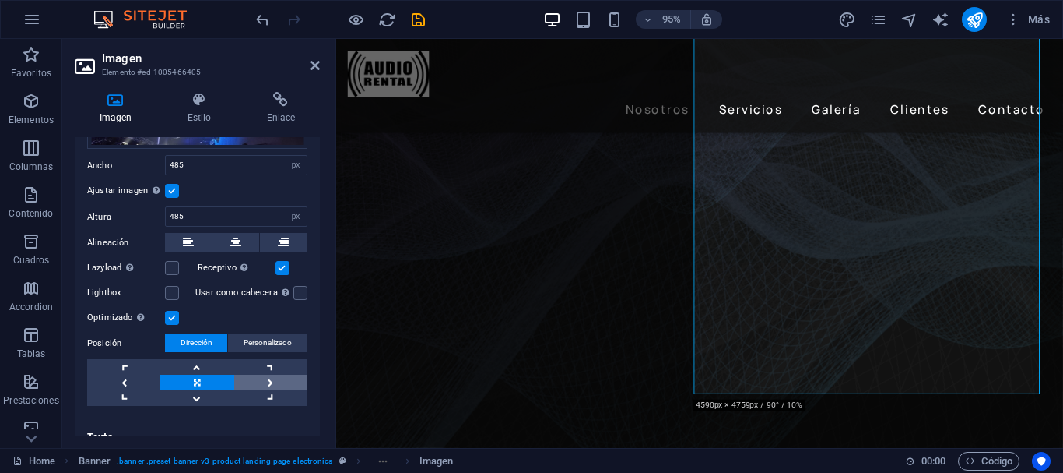
click at [255, 384] on link at bounding box center [270, 382] width 73 height 16
click at [215, 378] on link at bounding box center [196, 382] width 73 height 16
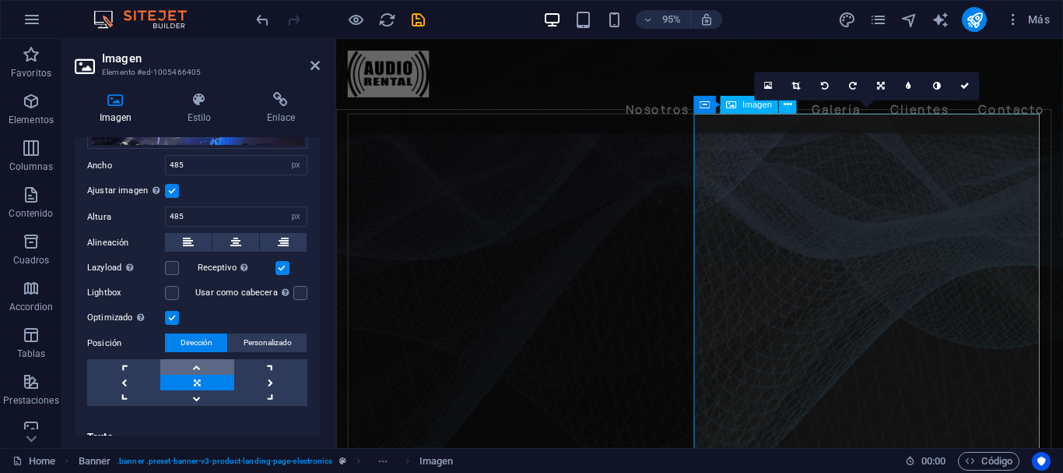
click at [190, 368] on link at bounding box center [196, 367] width 73 height 16
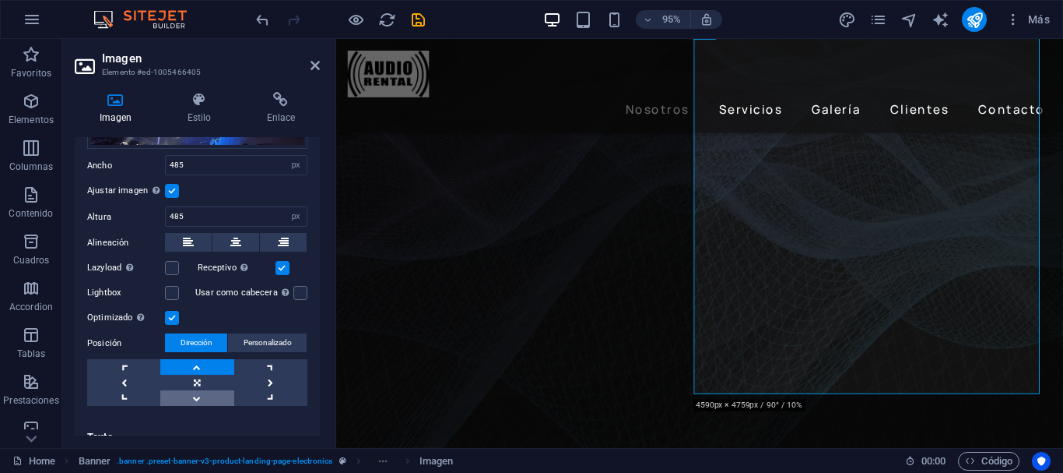
click at [203, 392] on link at bounding box center [196, 398] width 73 height 16
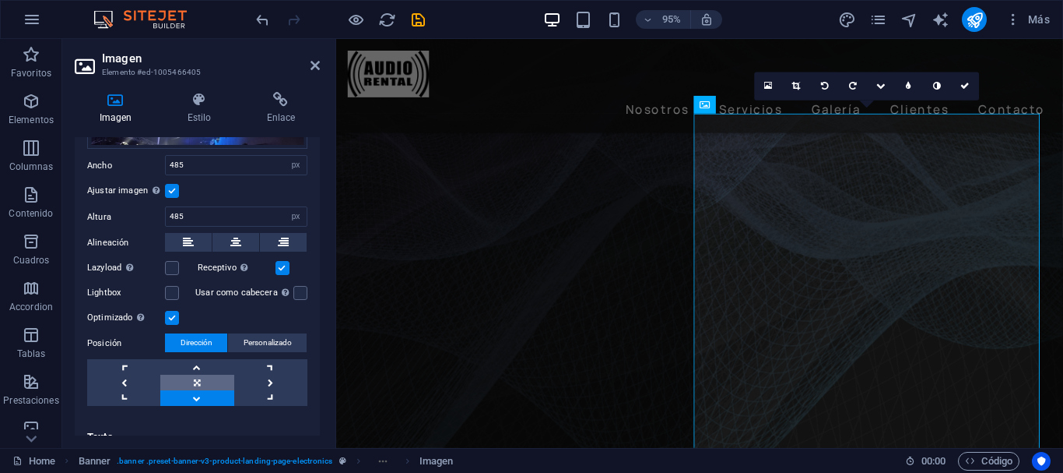
click at [197, 376] on link at bounding box center [196, 382] width 73 height 16
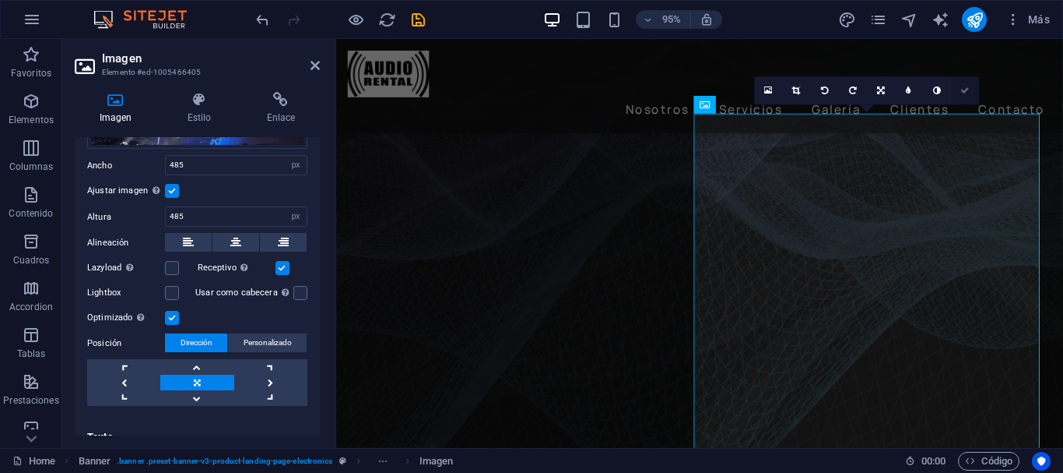
click at [962, 93] on icon at bounding box center [965, 90] width 9 height 9
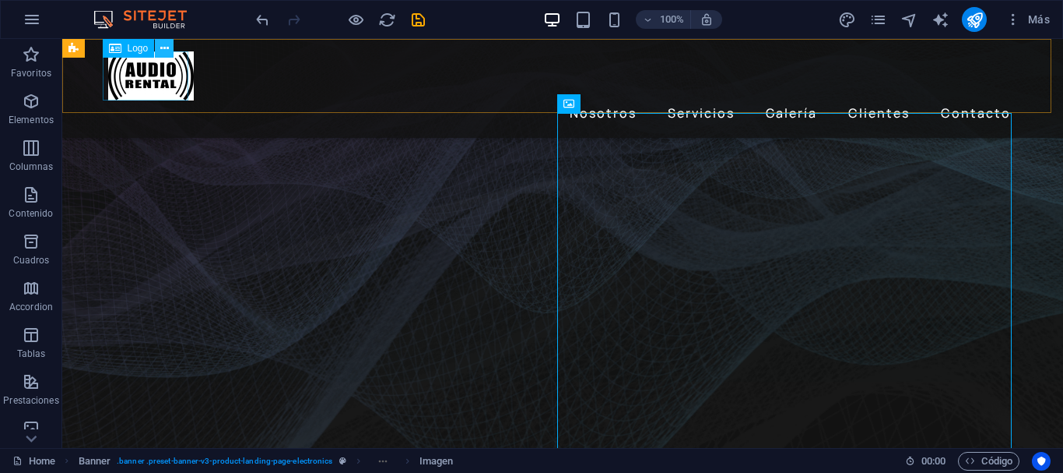
click at [163, 51] on icon at bounding box center [164, 48] width 9 height 16
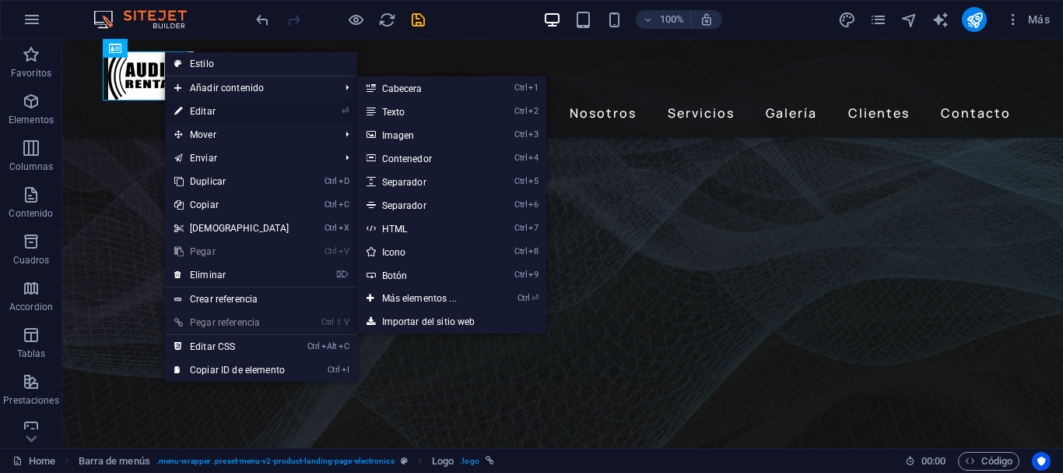
click at [187, 107] on link "⏎ Editar" at bounding box center [232, 111] width 134 height 23
select select "px"
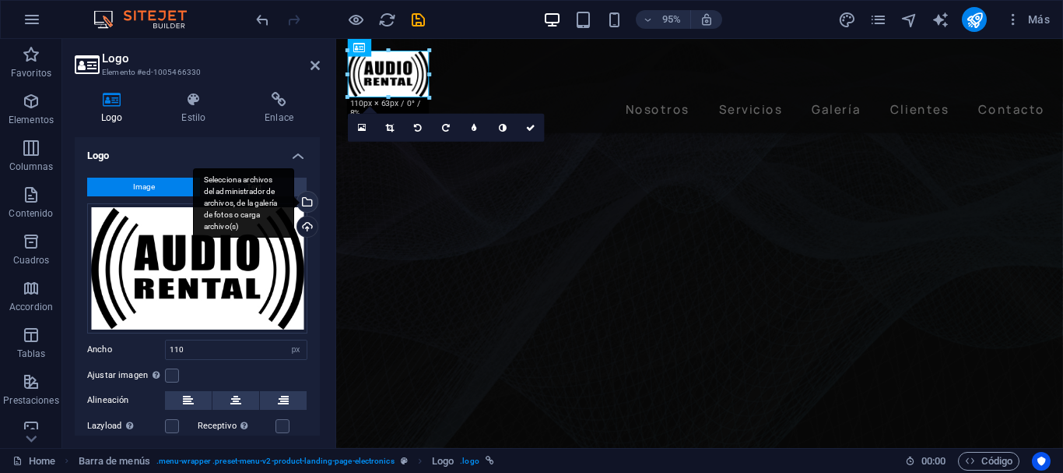
click at [307, 209] on div "Selecciona archivos del administrador de archivos, de la galería de fotos o car…" at bounding box center [305, 202] width 23 height 23
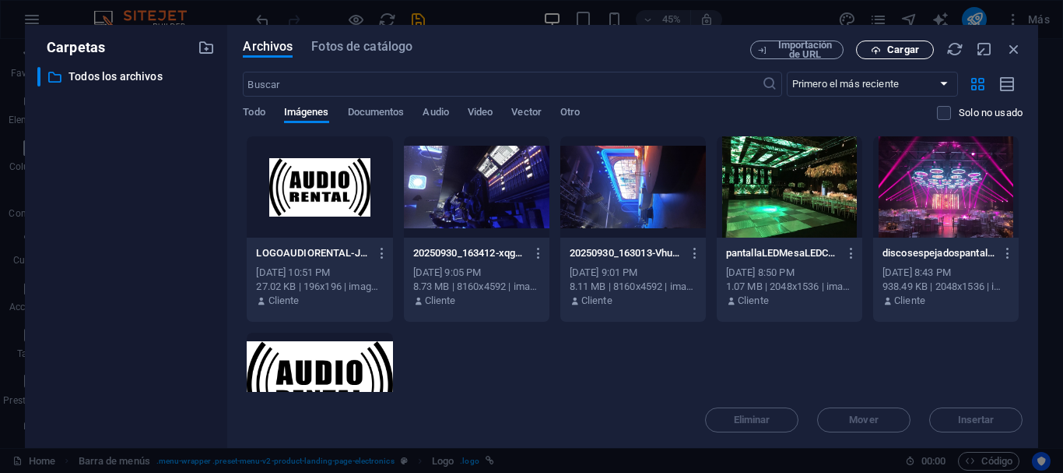
click at [897, 47] on span "Cargar" at bounding box center [903, 49] width 32 height 9
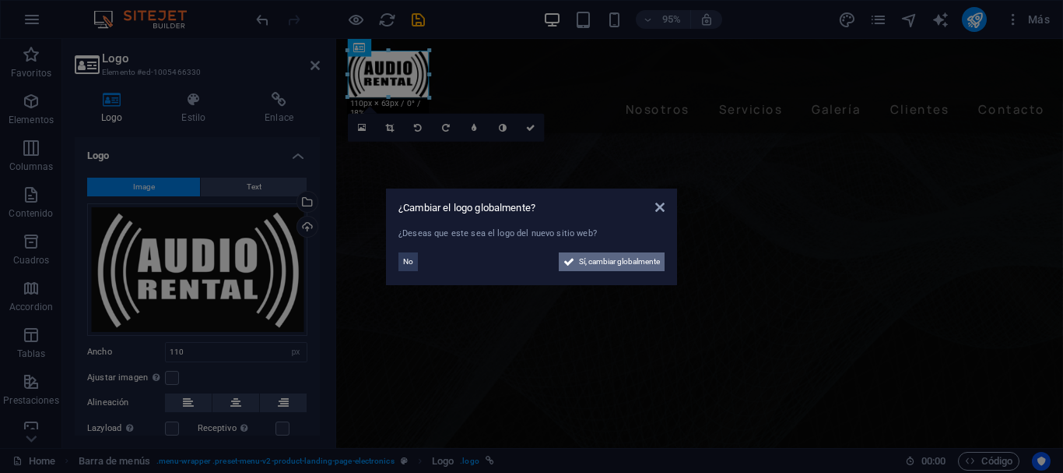
click at [620, 263] on span "Sí, cambiar globalmente" at bounding box center [619, 261] width 81 height 19
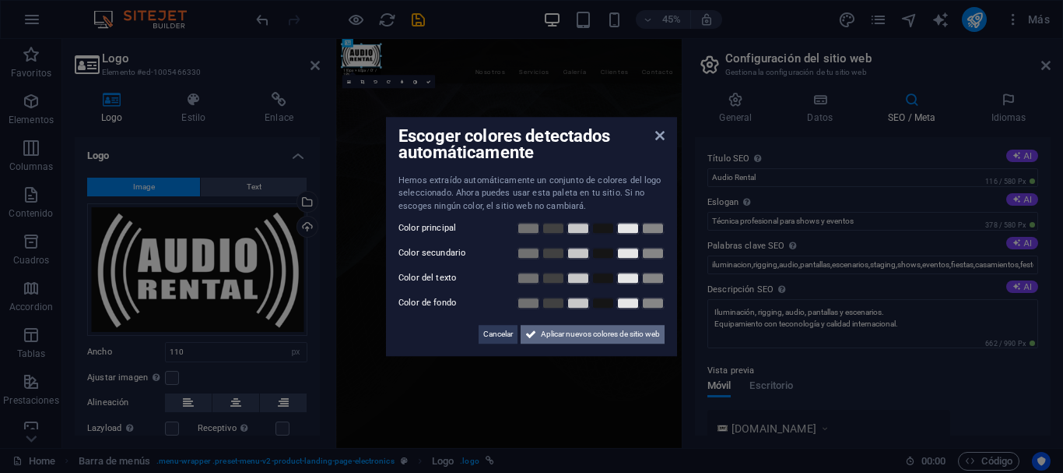
click at [591, 332] on span "Aplicar nuevos colores de sitio web" at bounding box center [600, 334] width 119 height 19
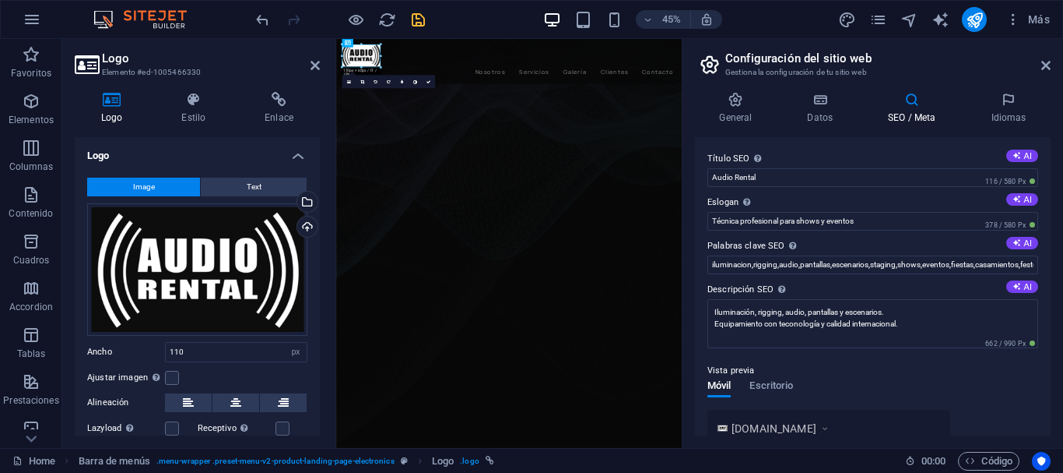
click at [415, 24] on icon "save" at bounding box center [418, 20] width 18 height 18
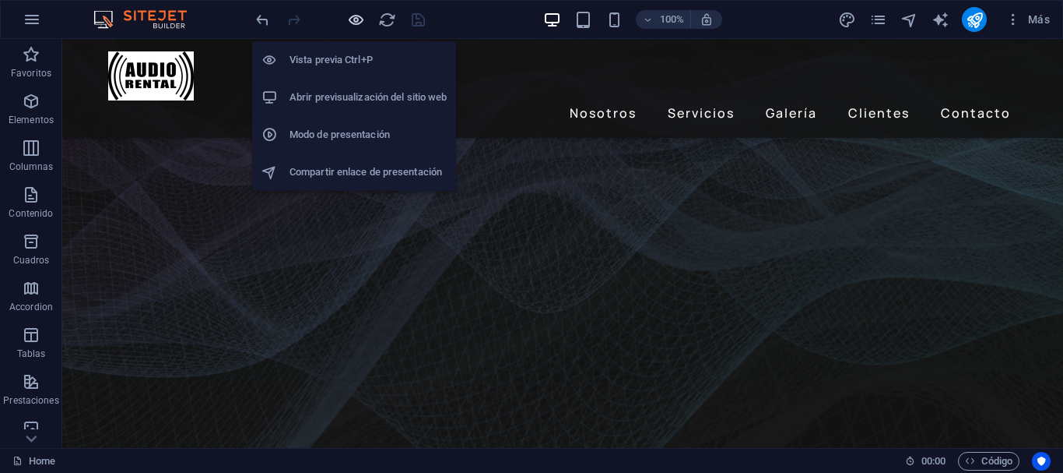
click at [356, 23] on icon "button" at bounding box center [356, 20] width 18 height 18
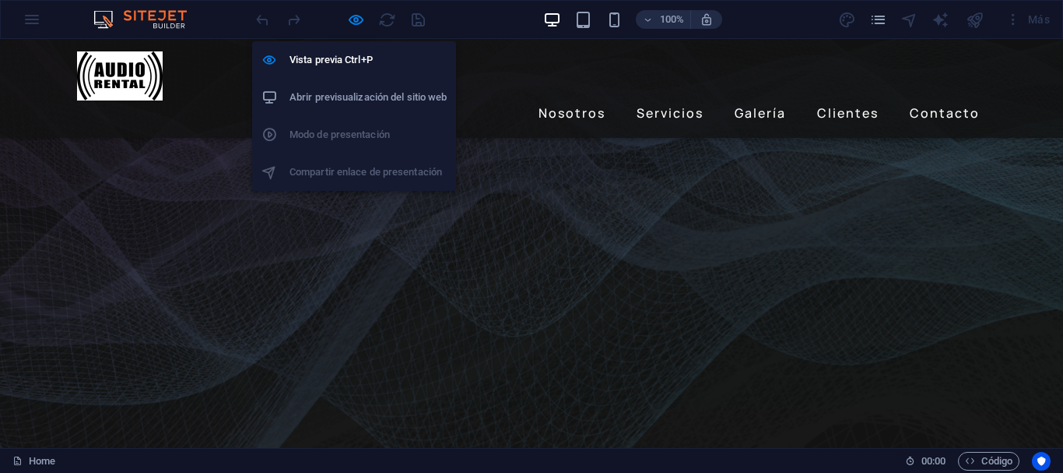
click at [367, 93] on h6 "Abrir previsualización del sitio web" at bounding box center [368, 97] width 157 height 19
